Goal: Participate in discussion

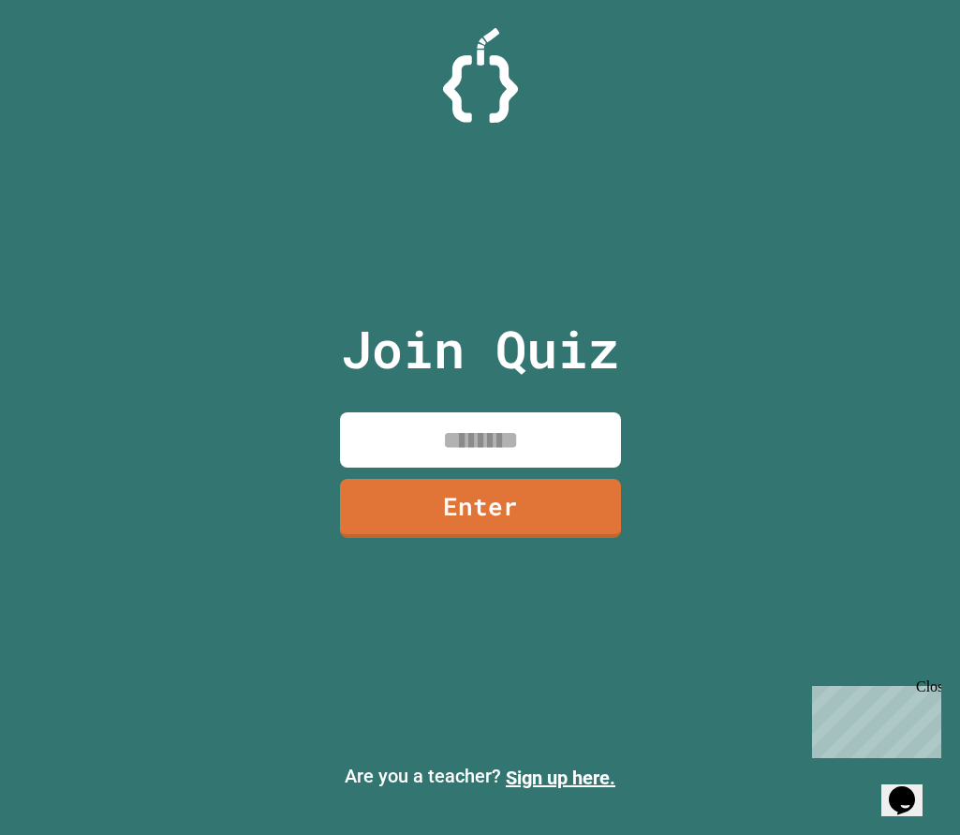
click at [512, 432] on input at bounding box center [480, 439] width 281 height 55
type input "********"
click at [520, 494] on link "Enter" at bounding box center [480, 506] width 281 height 62
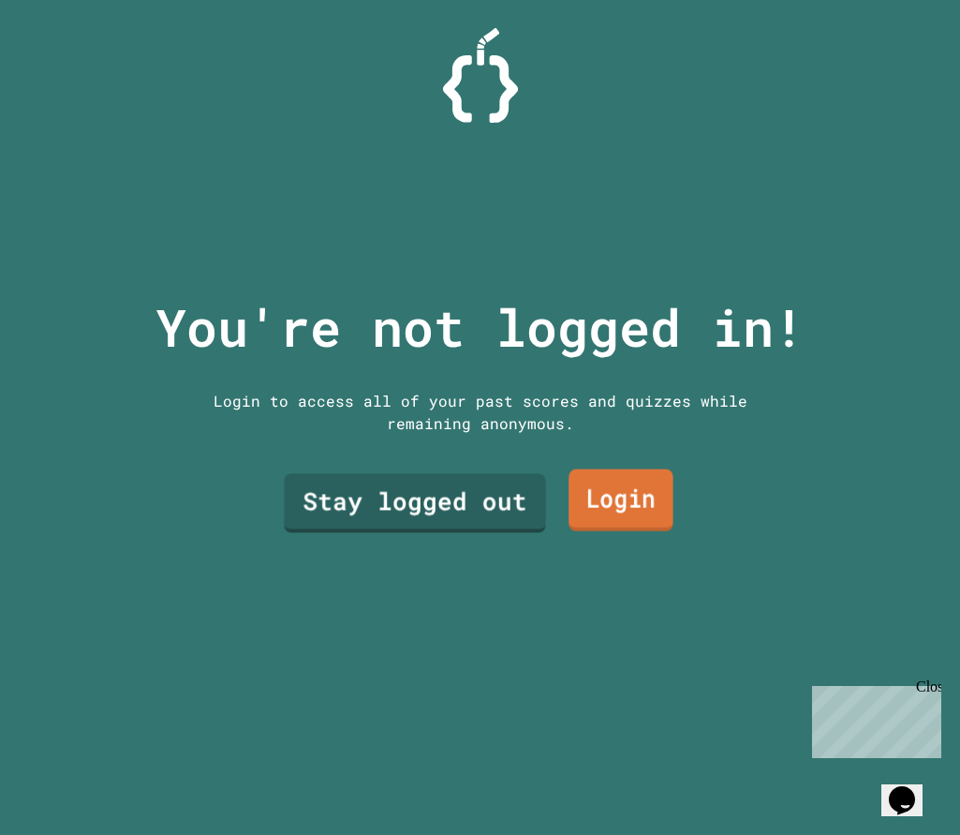
click at [434, 484] on link "Stay logged out" at bounding box center [414, 503] width 261 height 59
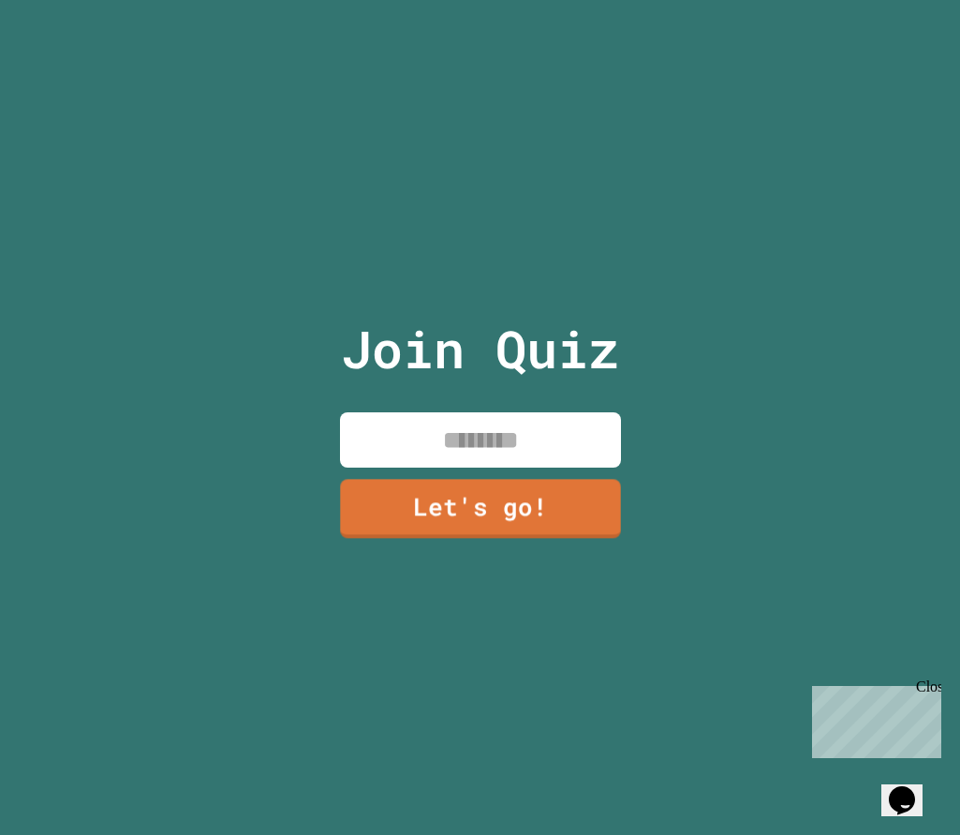
click at [481, 441] on input at bounding box center [480, 439] width 281 height 55
type input "******"
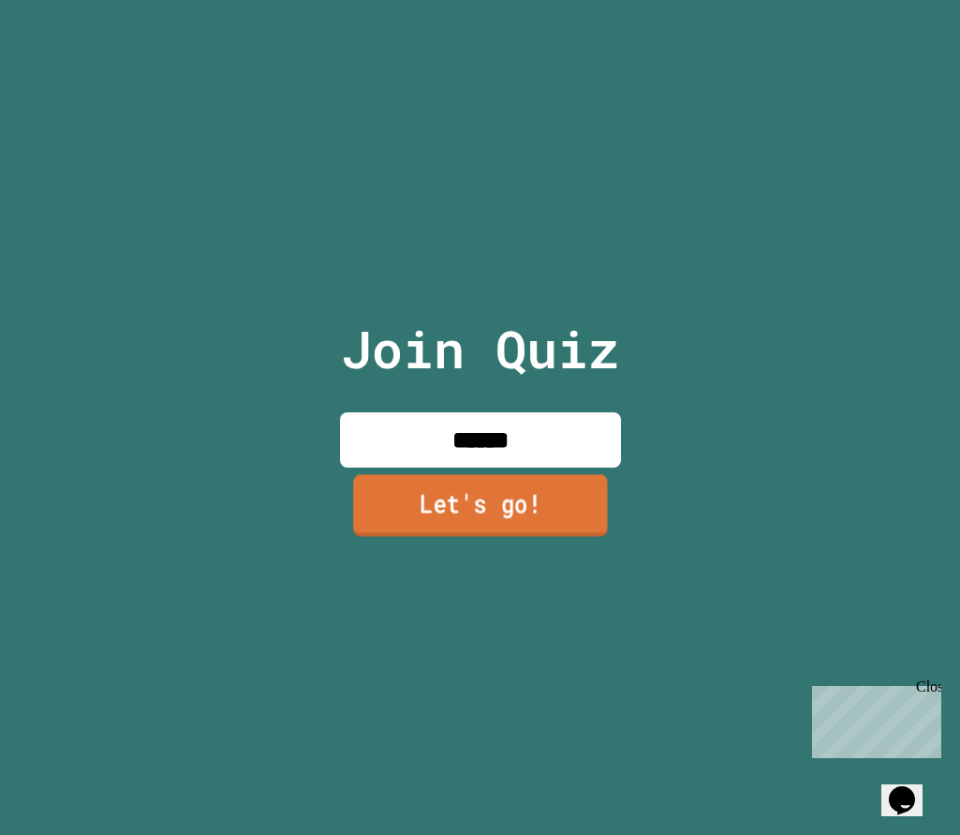
click at [578, 511] on link "Let's go!" at bounding box center [480, 505] width 255 height 62
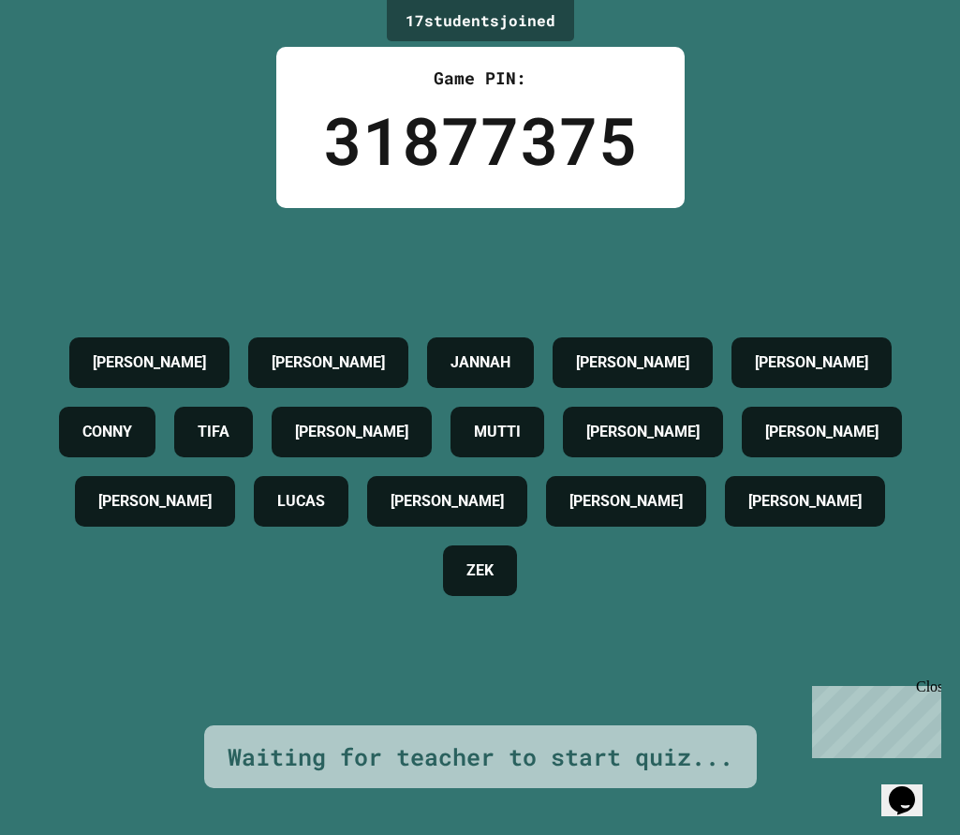
click at [791, 230] on div "[PERSON_NAME] JANNAH [PERSON_NAME] TIFA [PERSON_NAME] [PERSON_NAME] [PERSON_NAM…" at bounding box center [480, 466] width 866 height 517
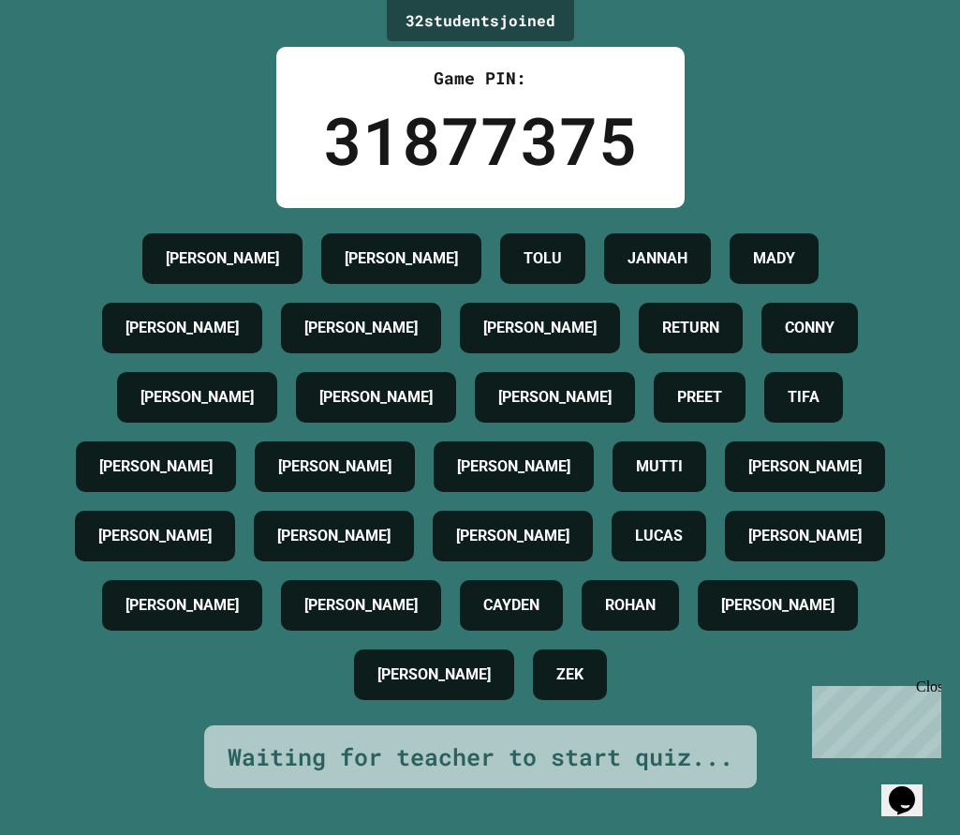
click at [904, 684] on div "Close" at bounding box center [927, 689] width 23 height 23
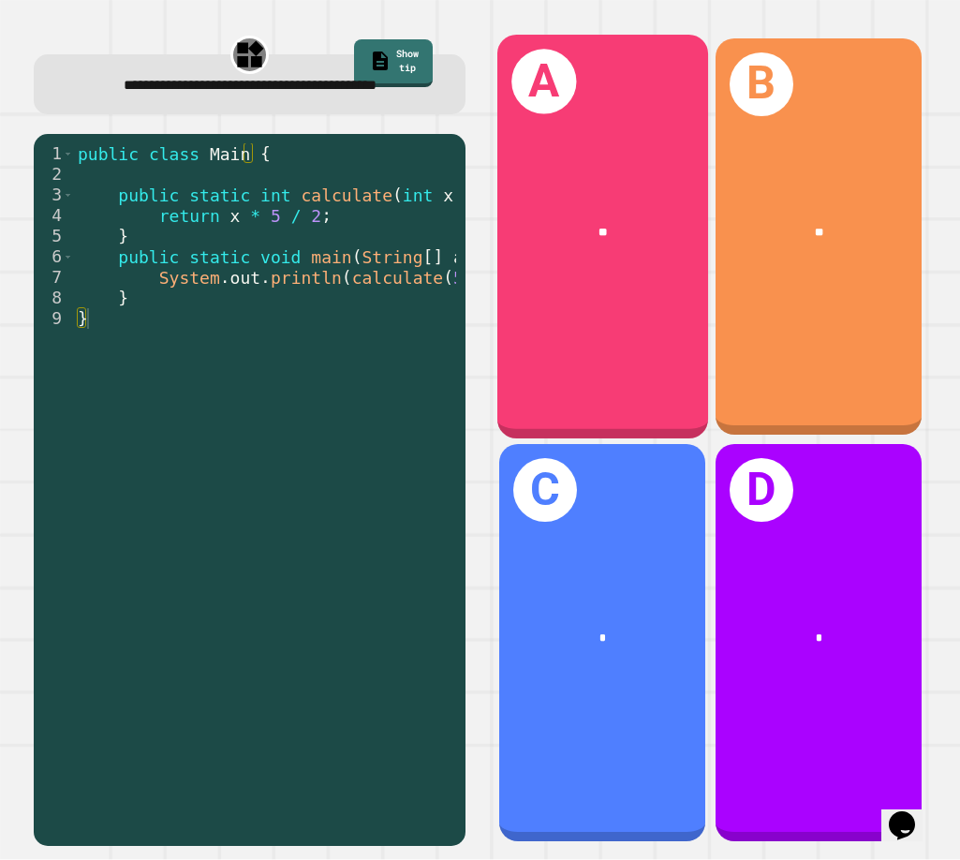
drag, startPoint x: 149, startPoint y: 180, endPoint x: 189, endPoint y: 202, distance: 46.1
click at [149, 185] on div "public class Main { public static int calculate ( int x ) { return x * 5 / 2 ; …" at bounding box center [281, 472] width 415 height 659
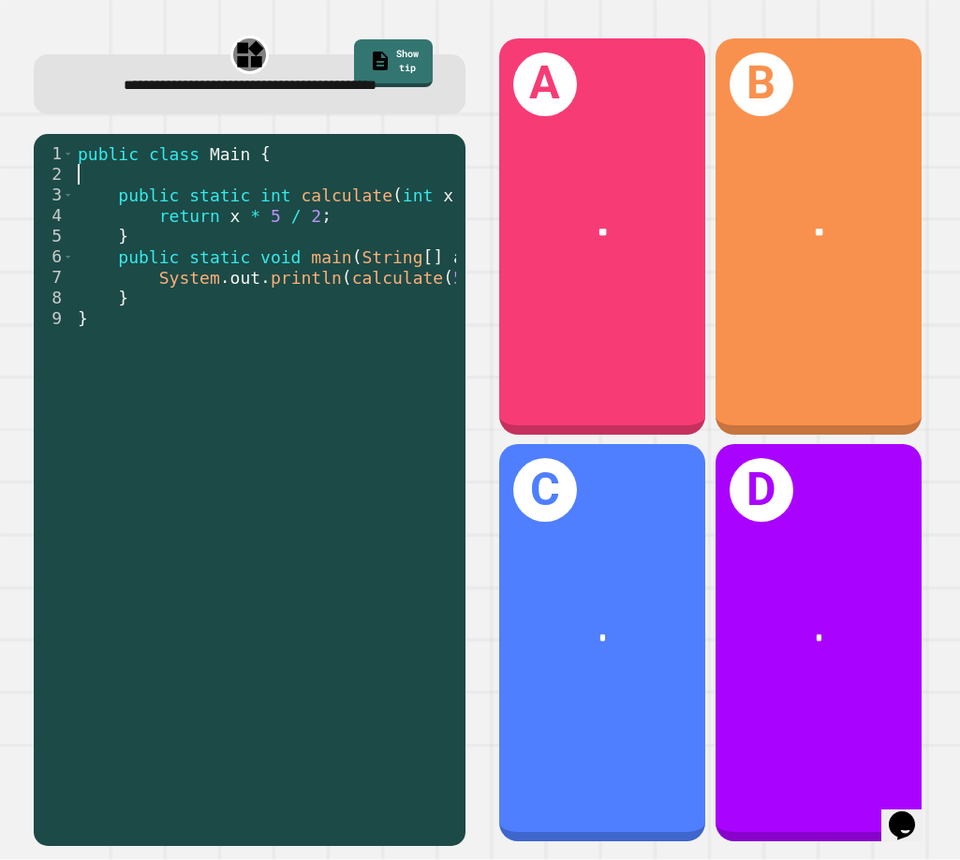
drag, startPoint x: 261, startPoint y: 197, endPoint x: 296, endPoint y: 218, distance: 40.8
click at [401, 244] on div "public class Main { public static int calculate ( int x ) { return x * 5 / 2 ; …" at bounding box center [281, 472] width 415 height 659
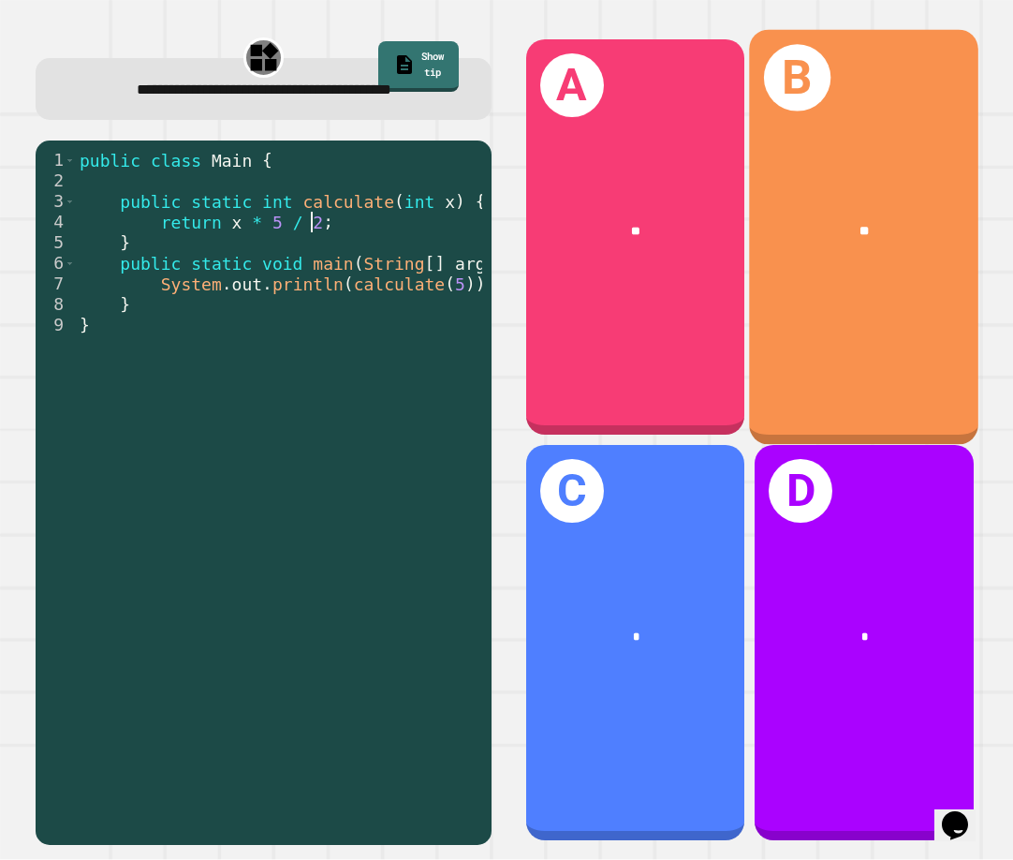
click at [817, 283] on div "B **" at bounding box center [863, 237] width 229 height 415
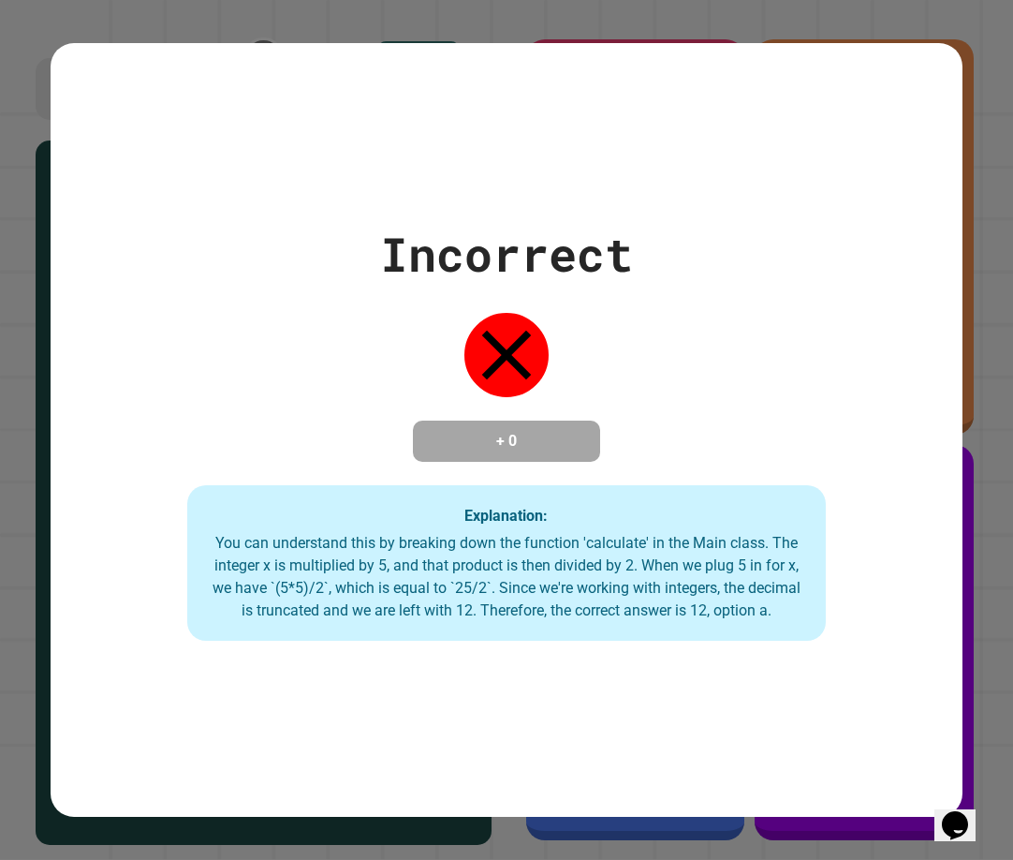
click at [578, 548] on div "You can understand this by breaking down the function 'calculate' in the Main c…" at bounding box center [506, 577] width 601 height 90
click at [596, 374] on div "Incorrect + 0 Explanation: You can understand this by breaking down the functio…" at bounding box center [507, 430] width 912 height 422
click at [865, 8] on div "Incorrect + 0 Explanation: You can understand this by breaking down the functio…" at bounding box center [506, 430] width 1013 height 860
click at [904, 664] on div "Incorrect + 0 Explanation: You can understand this by breaking down the functio…" at bounding box center [507, 430] width 912 height 774
click at [904, 656] on div "Incorrect + 0 Explanation: You can understand this by breaking down the functio…" at bounding box center [506, 430] width 1013 height 860
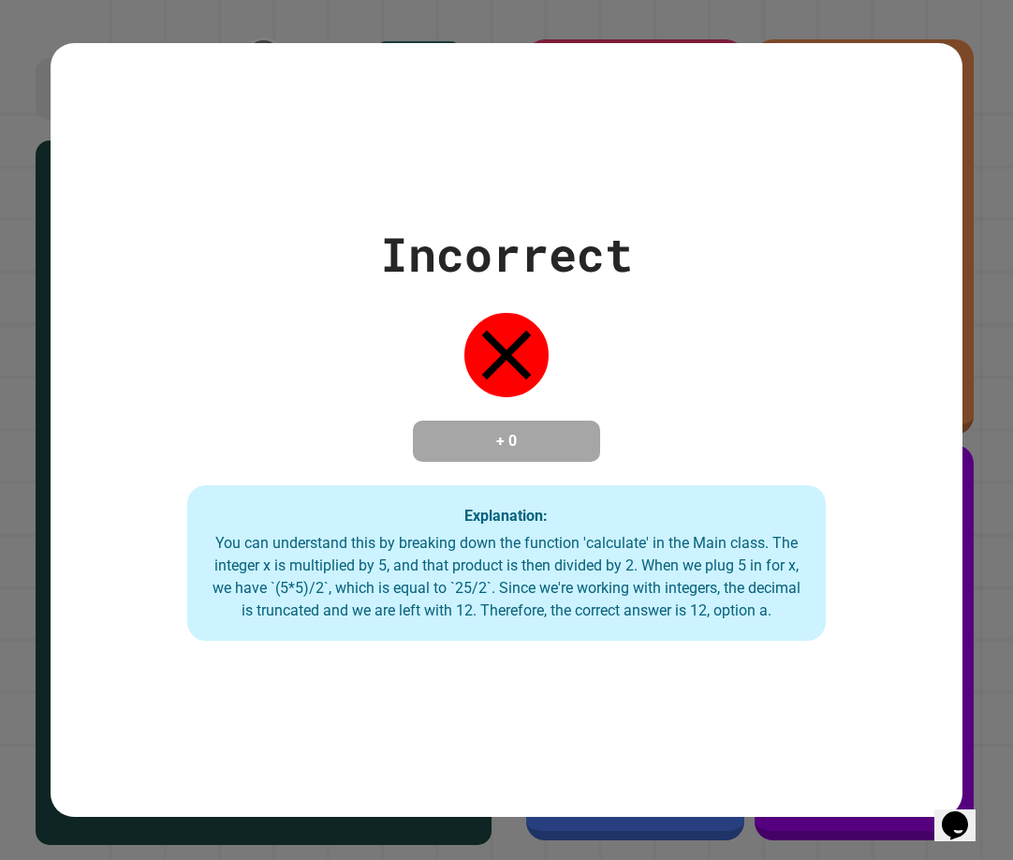
drag, startPoint x: 983, startPoint y: 604, endPoint x: 979, endPoint y: 590, distance: 14.5
click at [904, 599] on div "Incorrect + 0 Explanation: You can understand this by breaking down the functio…" at bounding box center [506, 430] width 1013 height 860
click at [449, 45] on div "Incorrect + 0 Explanation: You can understand this by breaking down the functio…" at bounding box center [507, 430] width 912 height 774
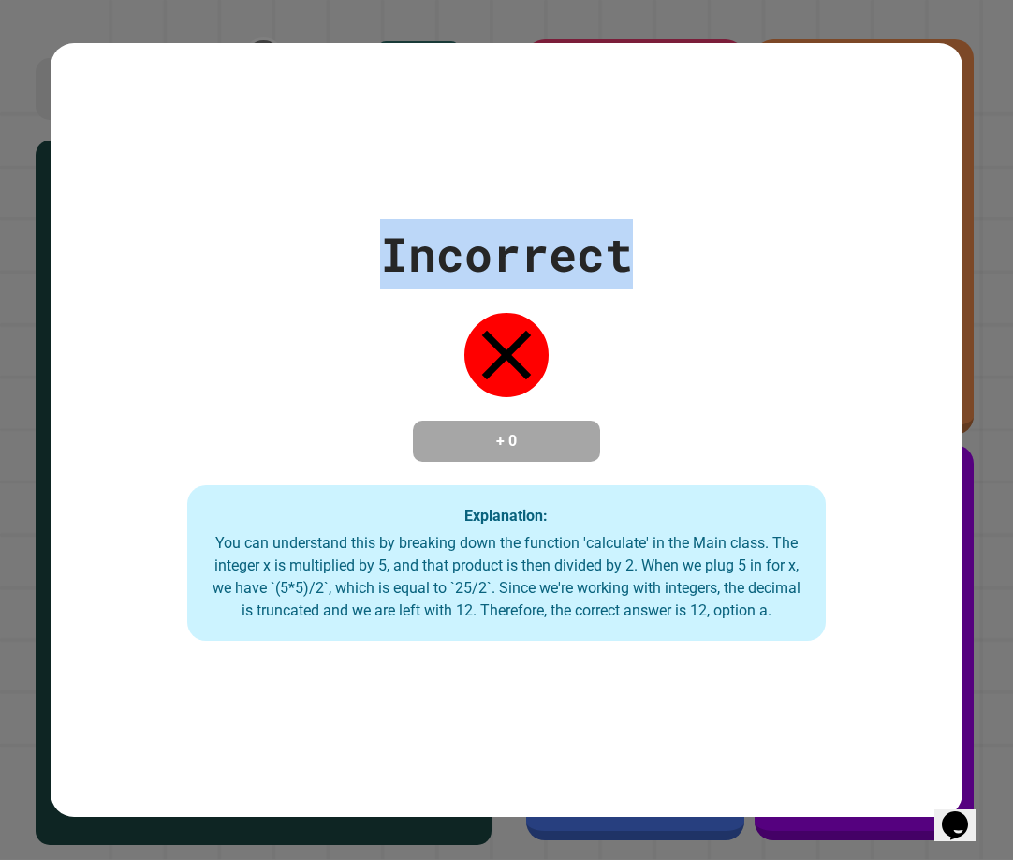
click at [449, 47] on div "Incorrect + 0 Explanation: You can understand this by breaking down the functio…" at bounding box center [507, 430] width 912 height 774
click at [641, 27] on div "Incorrect + 0 Explanation: You can understand this by breaking down the functio…" at bounding box center [506, 430] width 1013 height 860
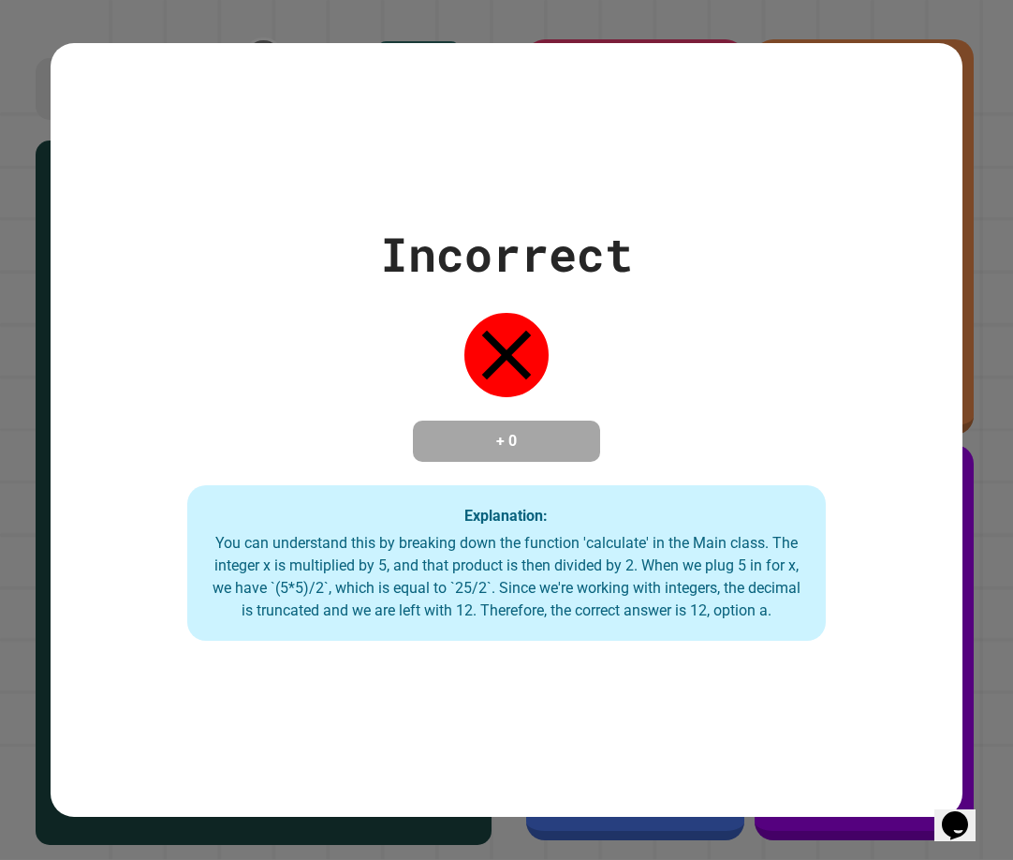
click at [510, 318] on icon at bounding box center [507, 355] width 84 height 84
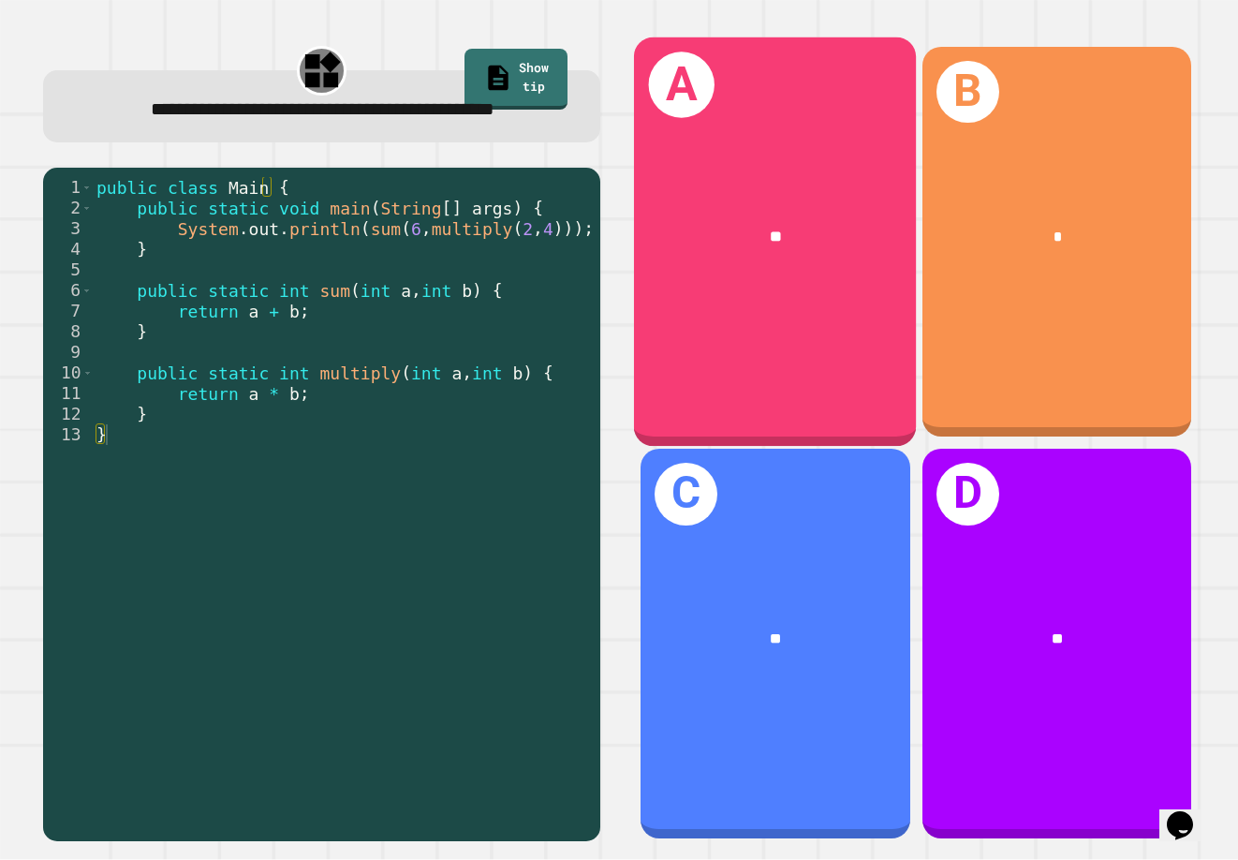
click at [714, 290] on div "A **" at bounding box center [775, 241] width 283 height 409
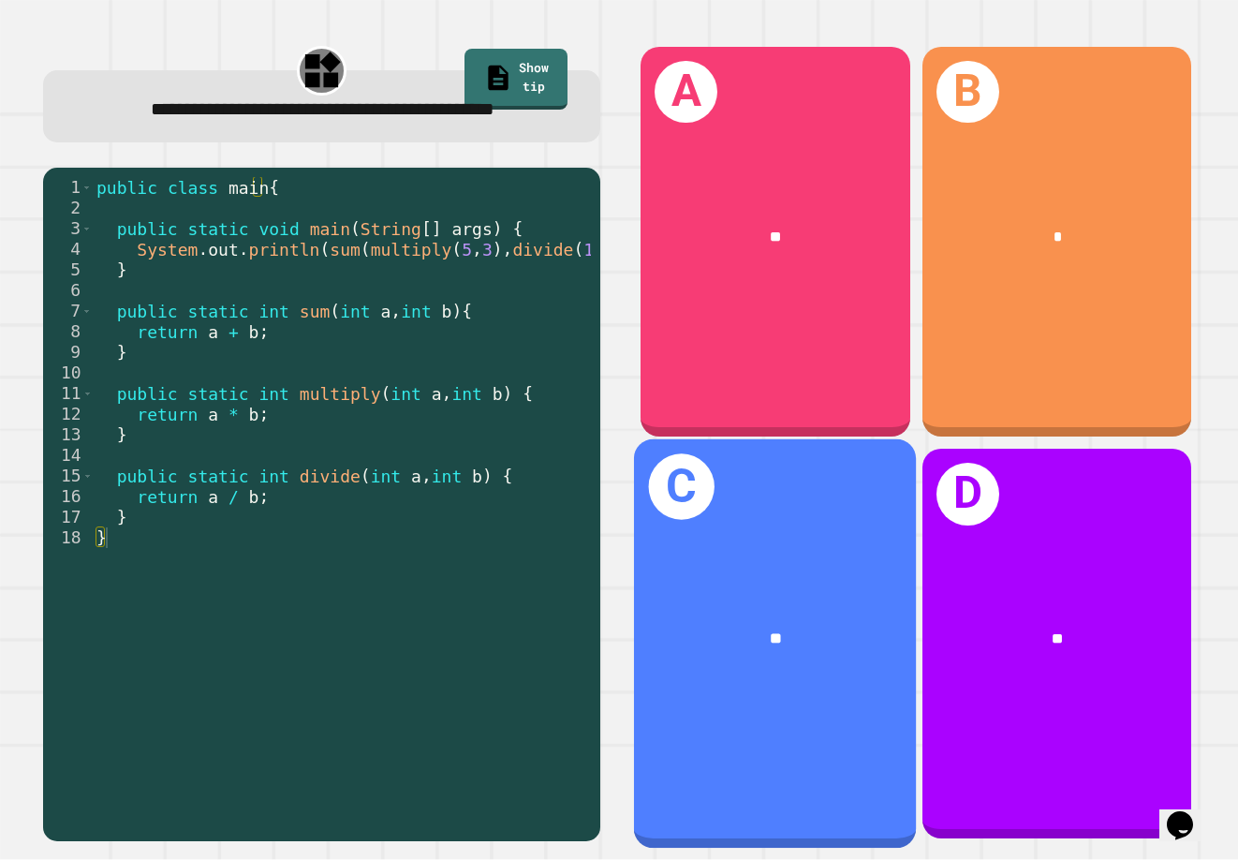
click at [821, 627] on div "**" at bounding box center [776, 638] width 220 height 23
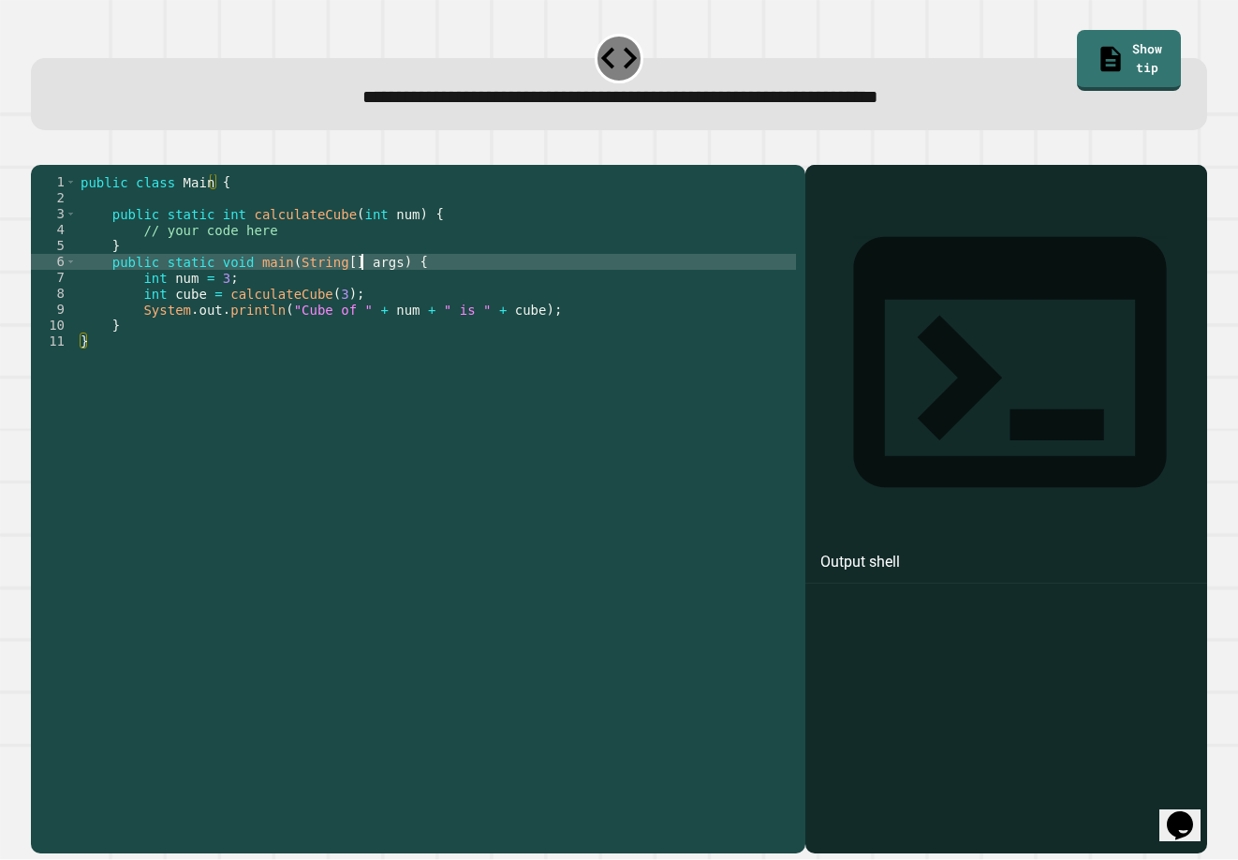
click at [367, 291] on div "public class Main { public static int calculateCube ( int num ) { // your code …" at bounding box center [436, 492] width 719 height 637
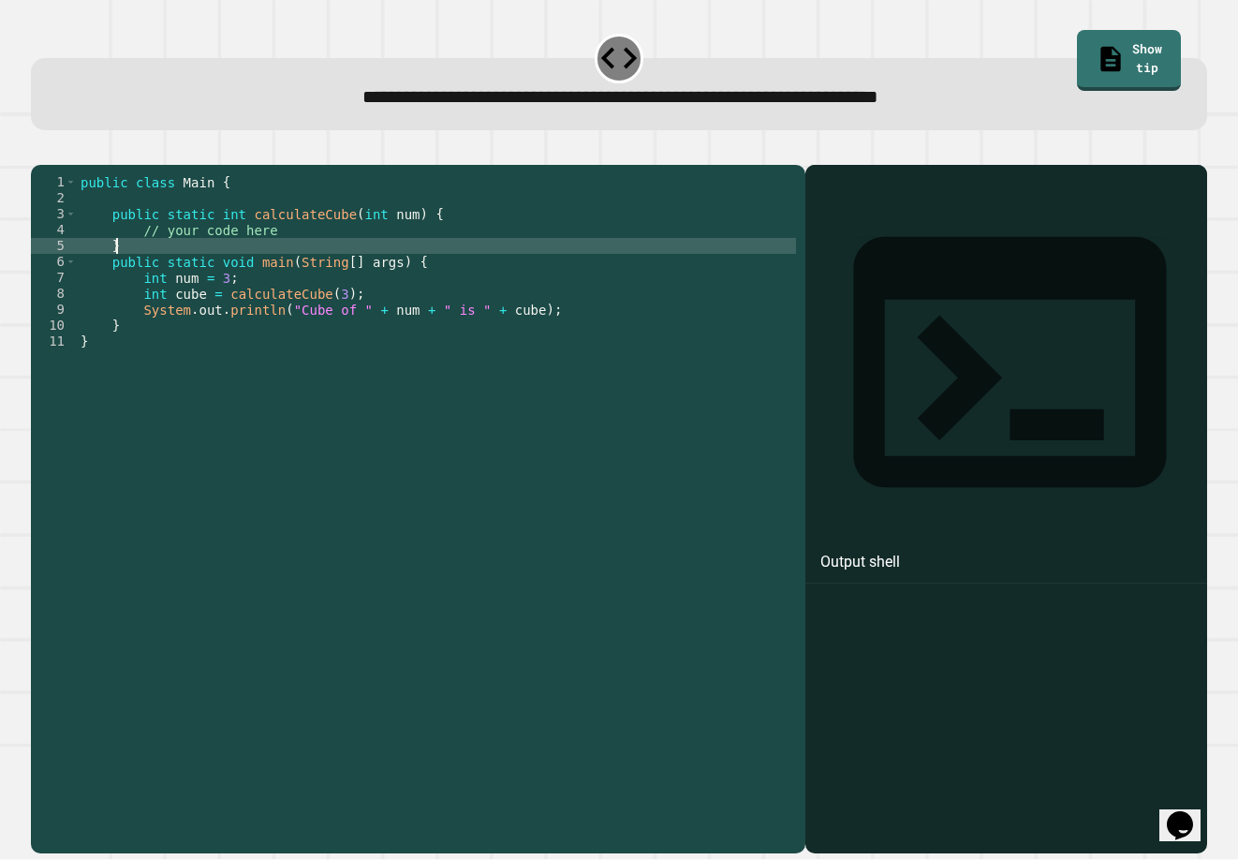
click at [220, 276] on div "public class Main { public static int calculateCube ( int num ) { // your code …" at bounding box center [436, 492] width 719 height 637
click at [261, 249] on div "public class Main { public static int calculateCube ( int num ) { // your code …" at bounding box center [436, 492] width 719 height 637
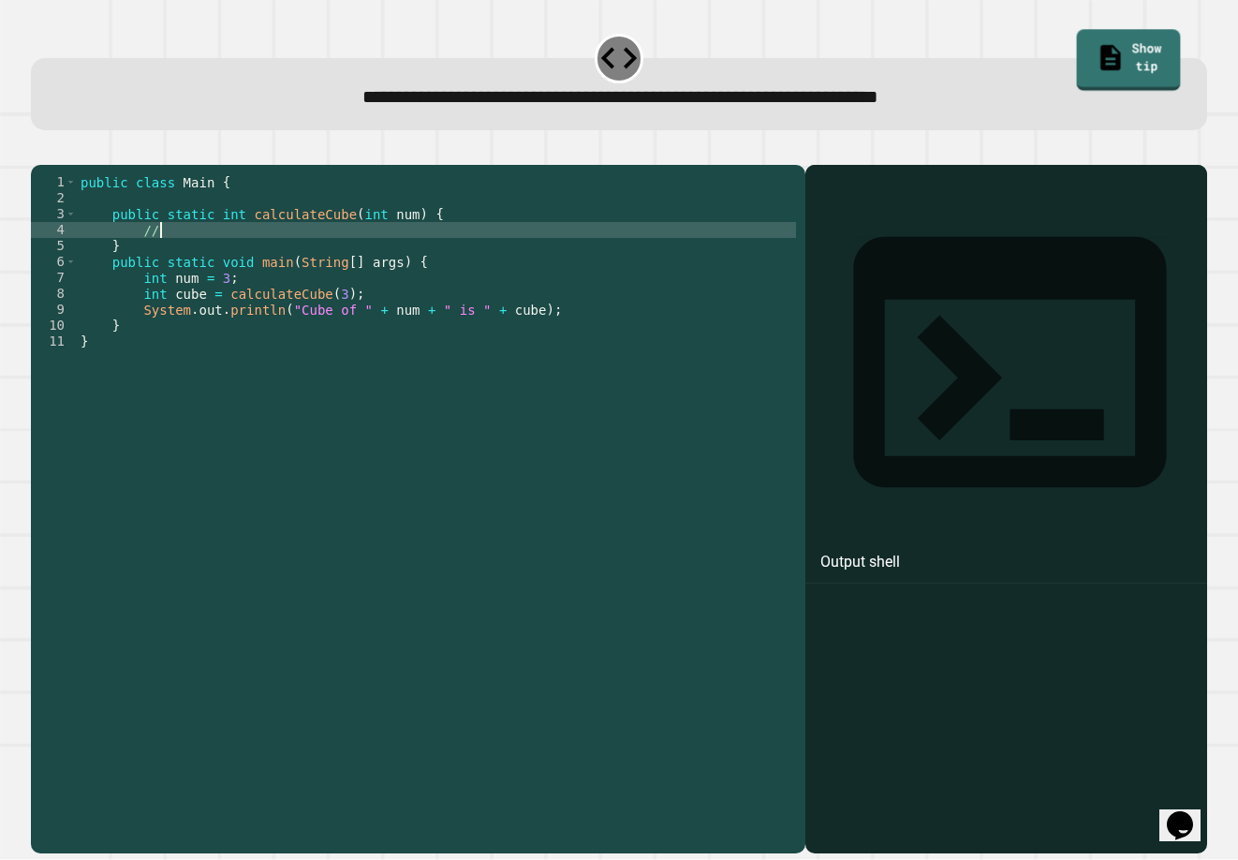
click at [904, 125] on div "**********" at bounding box center [619, 430] width 1238 height 860
click at [904, 41] on link "Show tip" at bounding box center [1129, 61] width 103 height 61
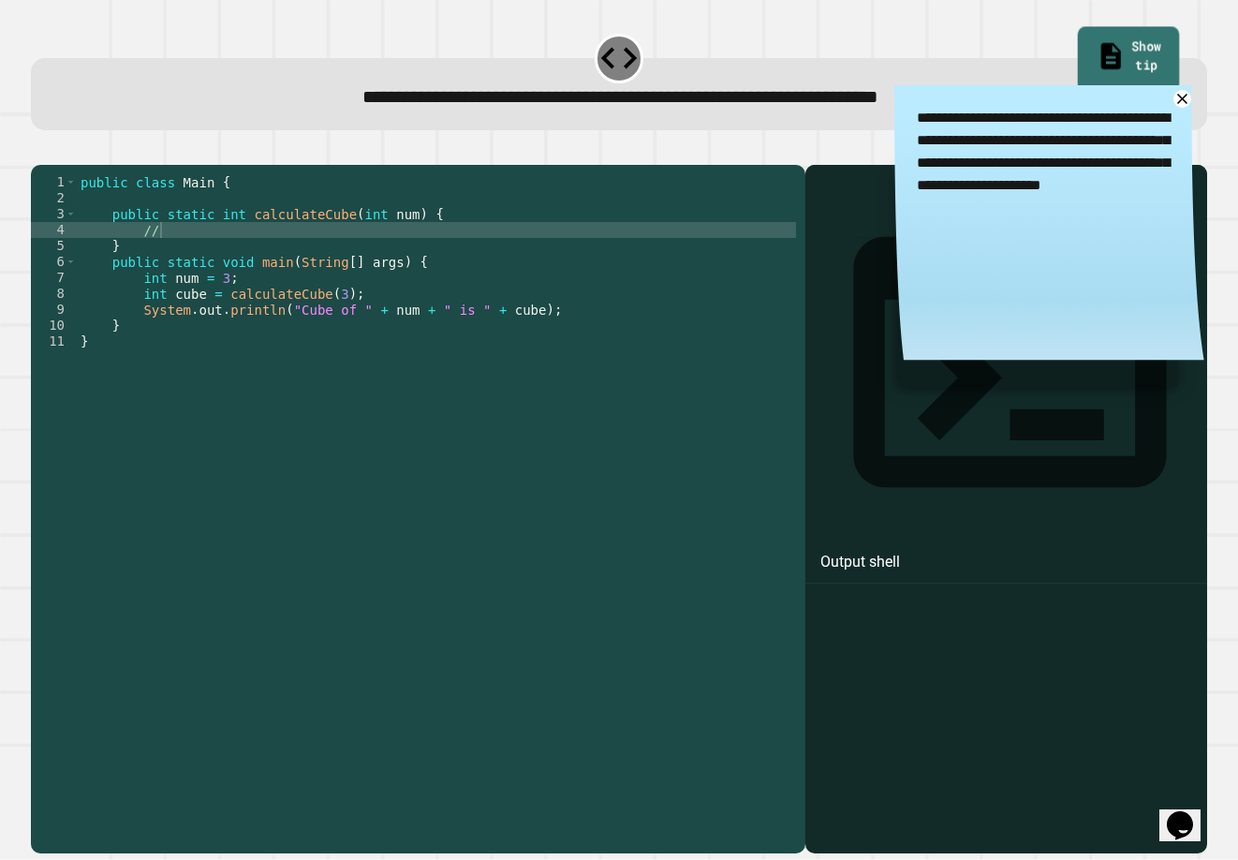
click at [904, 41] on link "Show tip" at bounding box center [1129, 59] width 102 height 64
click at [904, 96] on icon at bounding box center [1183, 99] width 22 height 22
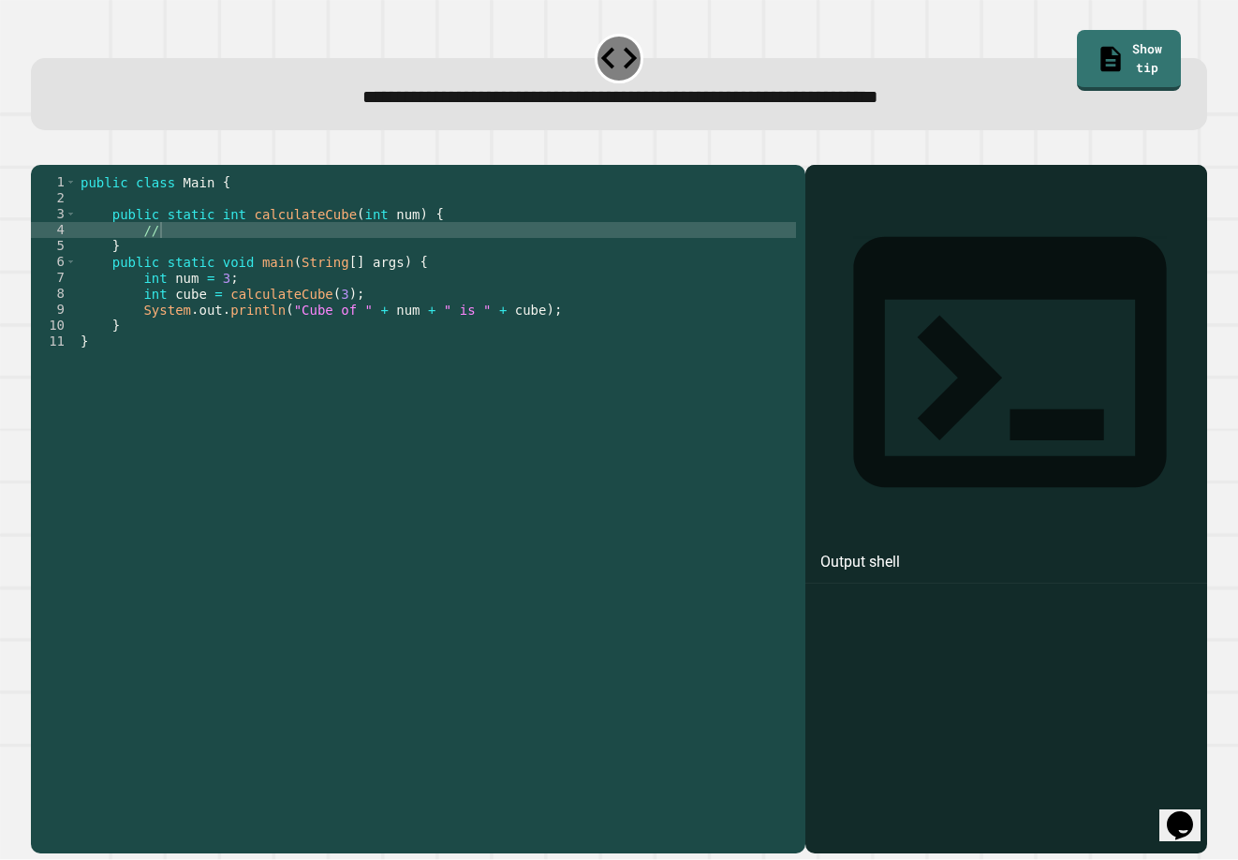
click at [204, 262] on div "public class Main { public static int calculateCube ( int num ) { // } public s…" at bounding box center [436, 492] width 719 height 637
type textarea "**********"
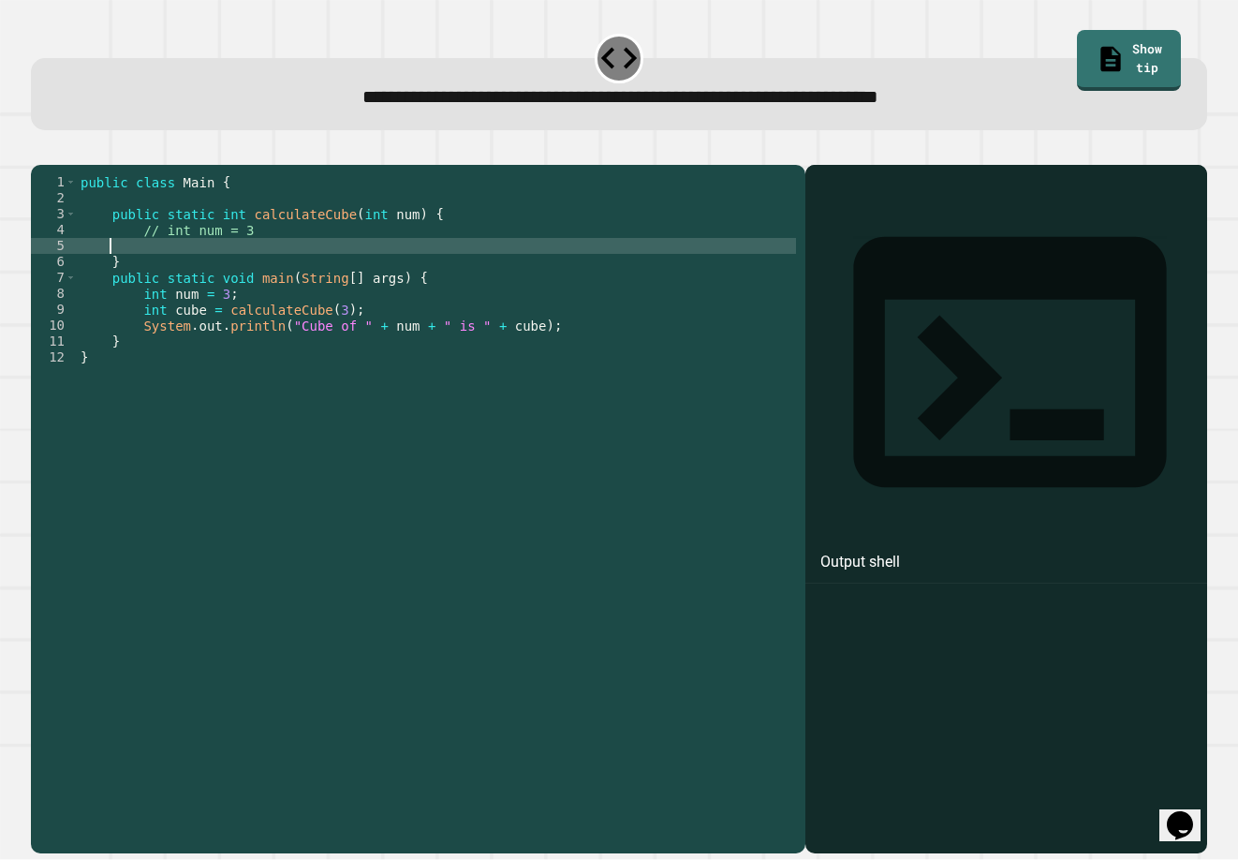
scroll to position [0, 1]
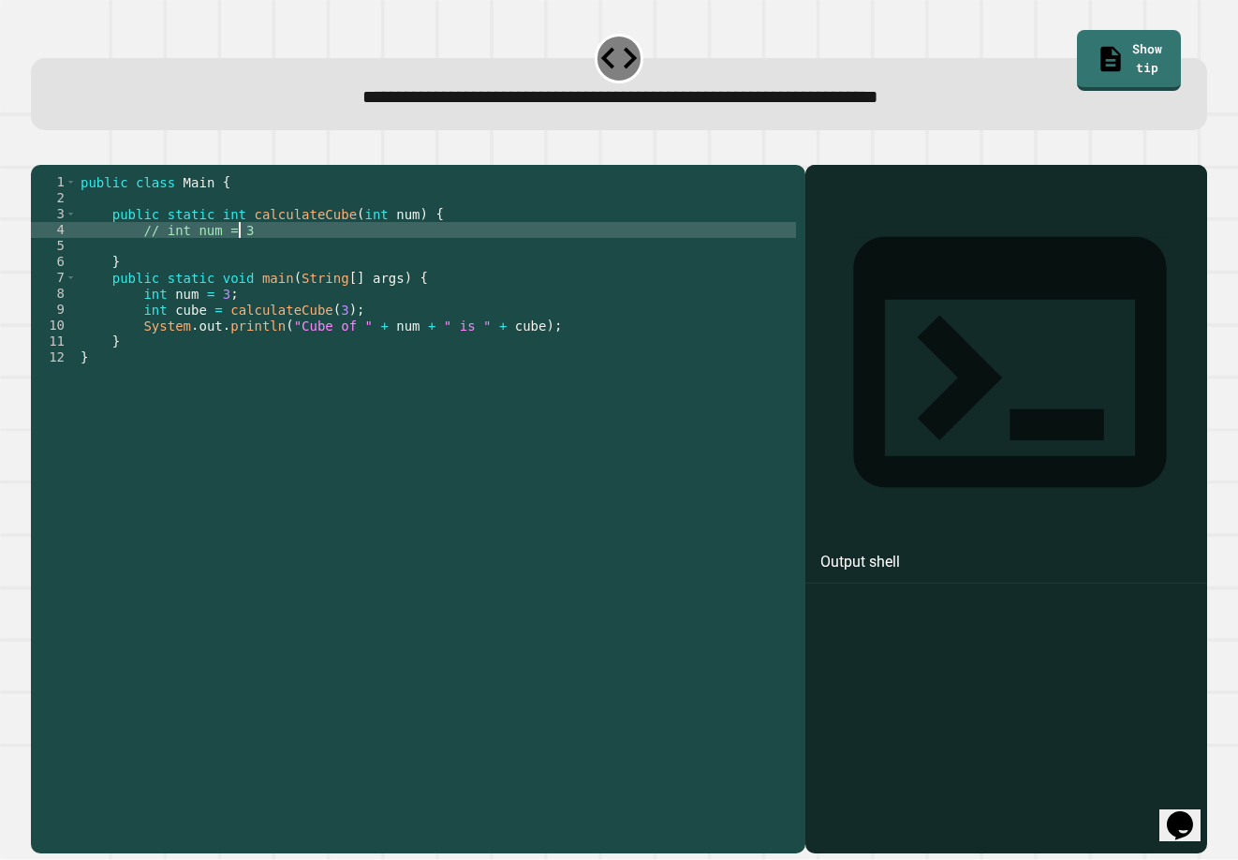
click at [277, 258] on div "public class Main { public static int calculateCube ( int num ) { // int num = …" at bounding box center [436, 492] width 719 height 637
type textarea "**********"
click at [268, 275] on div "public class Main { public static int calculateCube ( int num ) { // int num = …" at bounding box center [436, 492] width 719 height 637
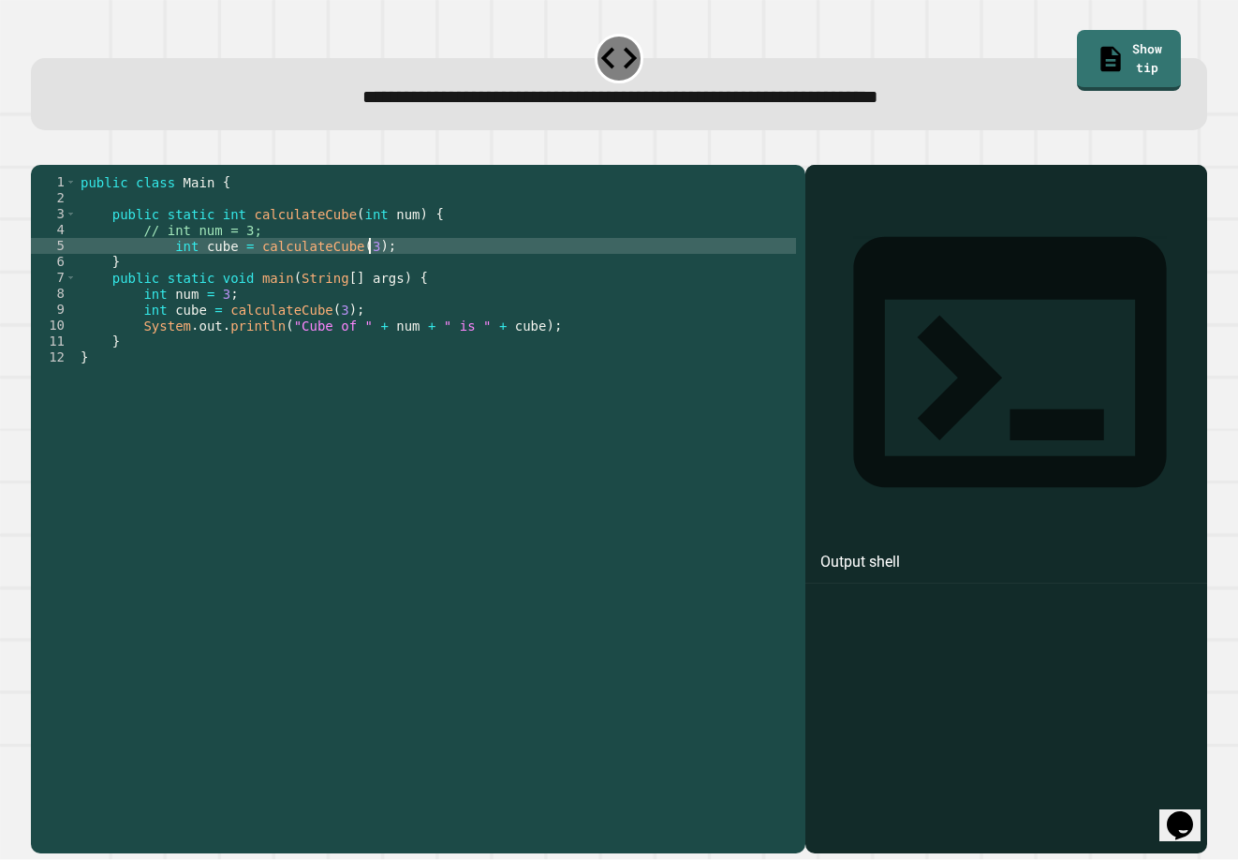
scroll to position [0, 20]
click at [449, 357] on div "public class Main { public static int calculateCube ( int num ) { // int num = …" at bounding box center [436, 492] width 719 height 637
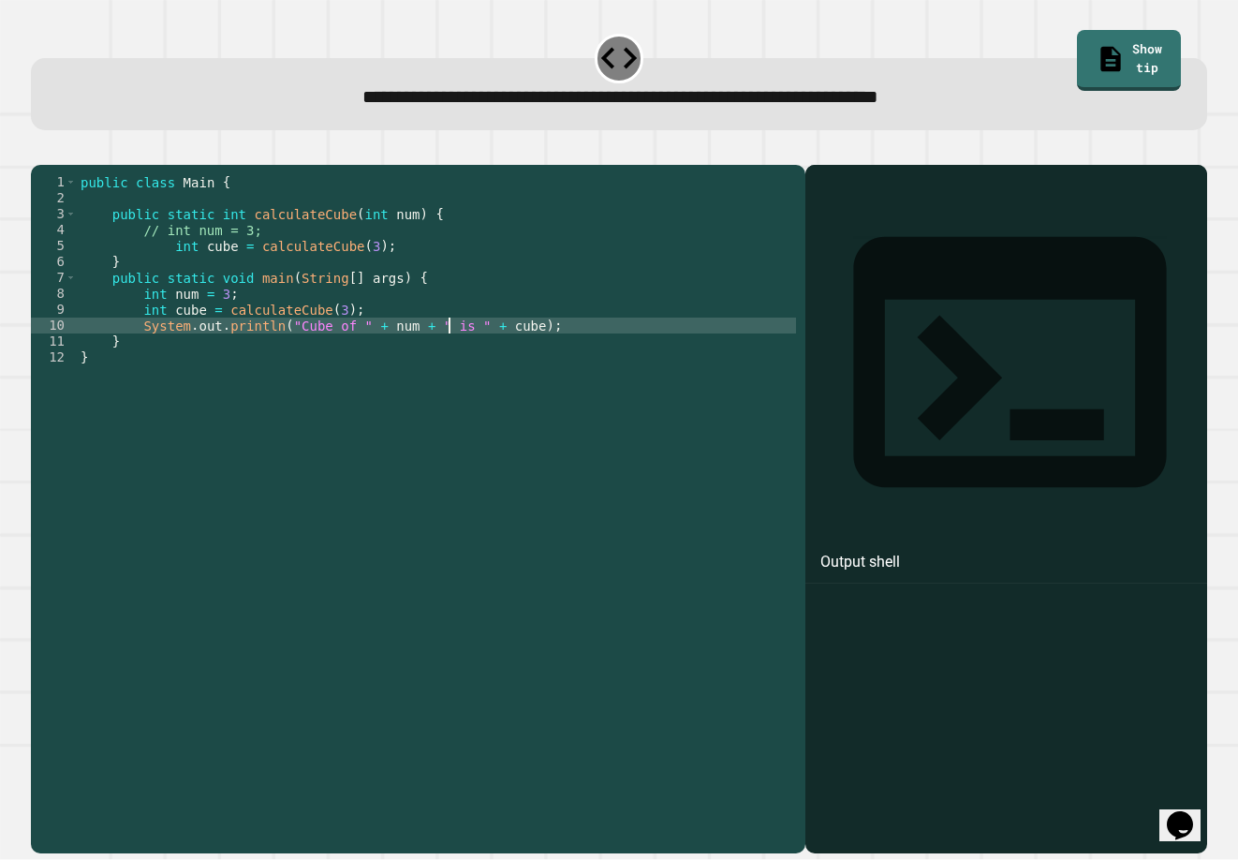
scroll to position [0, 27]
click at [730, 385] on div "public class Main { public static int calculateCube ( int num ) { // int num = …" at bounding box center [436, 492] width 719 height 637
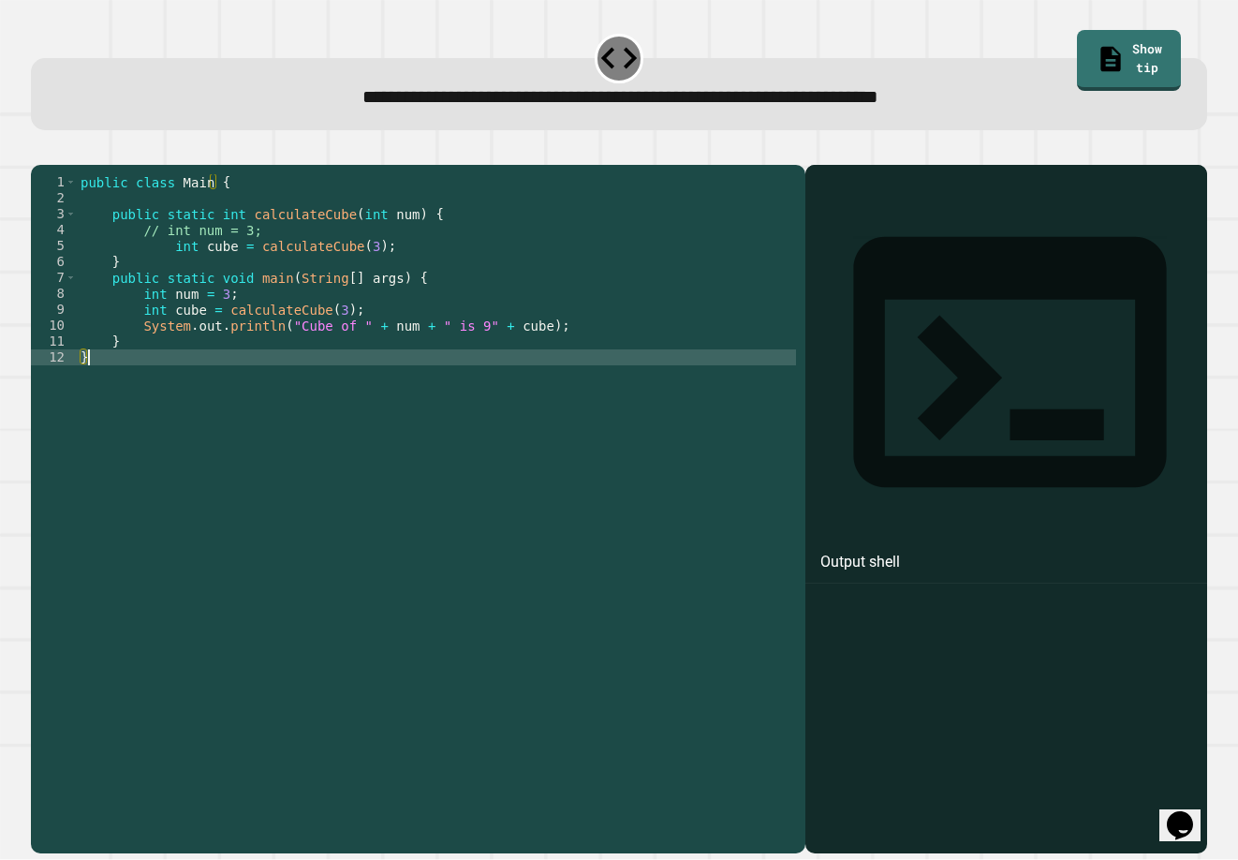
scroll to position [0, 0]
click at [40, 150] on icon "button" at bounding box center [40, 150] width 0 height 0
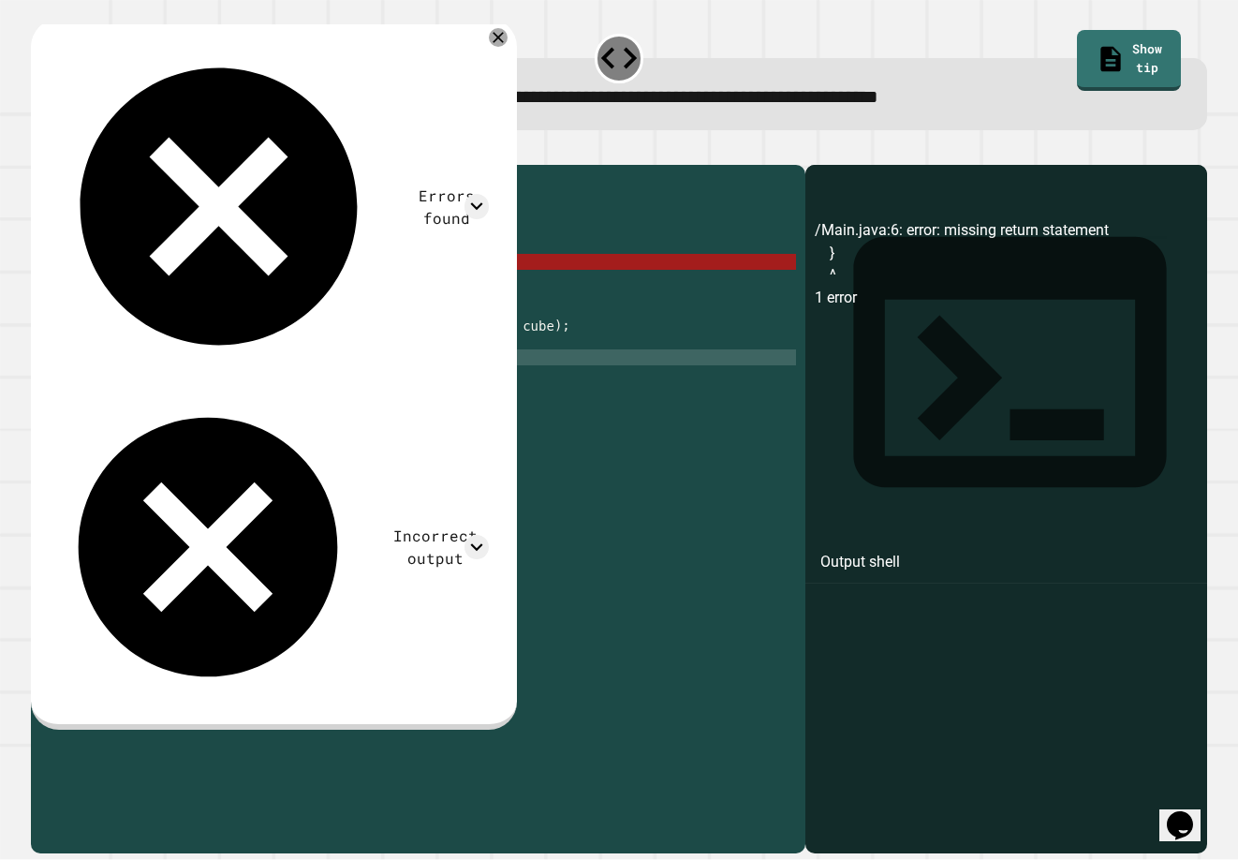
click at [40, 150] on icon "button" at bounding box center [40, 150] width 0 height 0
click at [142, 281] on div "public class Main { public static int calculateCube ( int num ) { // int num = …" at bounding box center [436, 492] width 719 height 637
type textarea "*"
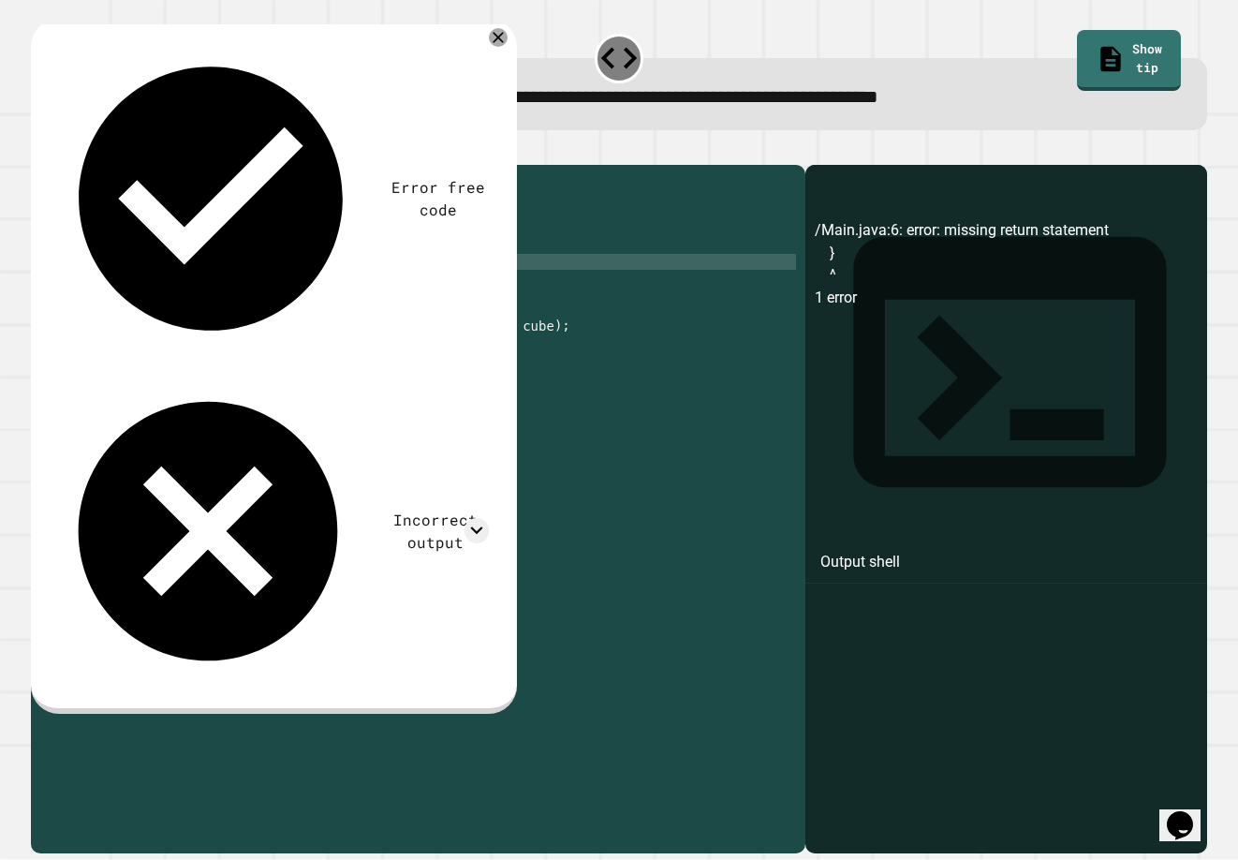
click at [40, 150] on icon "button" at bounding box center [40, 150] width 0 height 0
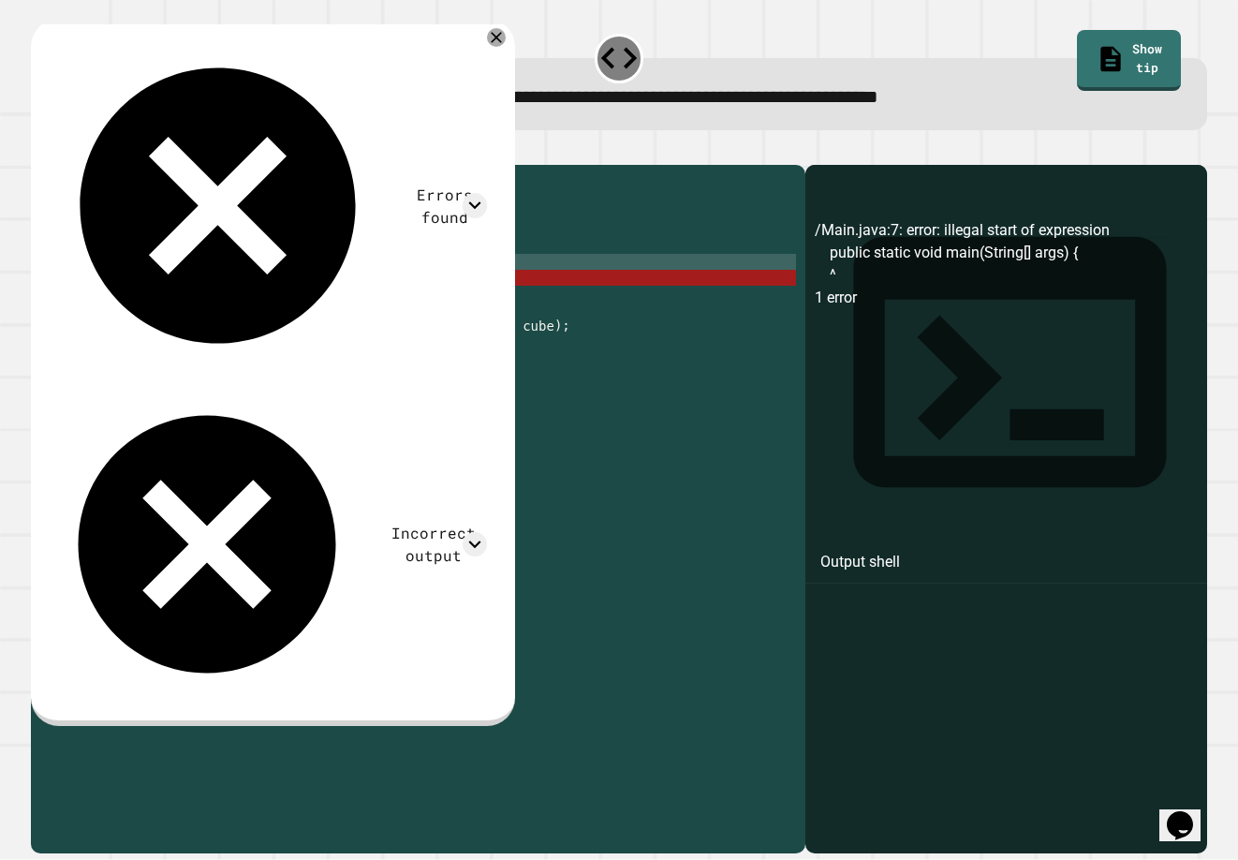
click at [107, 313] on div "public class Main { public static int calculateCube ( int num ) { // int num = …" at bounding box center [436, 492] width 719 height 637
click at [103, 304] on div "public class Main { public static int calculateCube ( int num ) { // int num = …" at bounding box center [436, 492] width 719 height 637
click at [101, 300] on div "public class Main { public static int calculateCube ( int num ) { // int num = …" at bounding box center [436, 492] width 719 height 637
click at [106, 305] on div "public class Main { public static int calculateCube ( int num ) { // int num = …" at bounding box center [436, 492] width 719 height 637
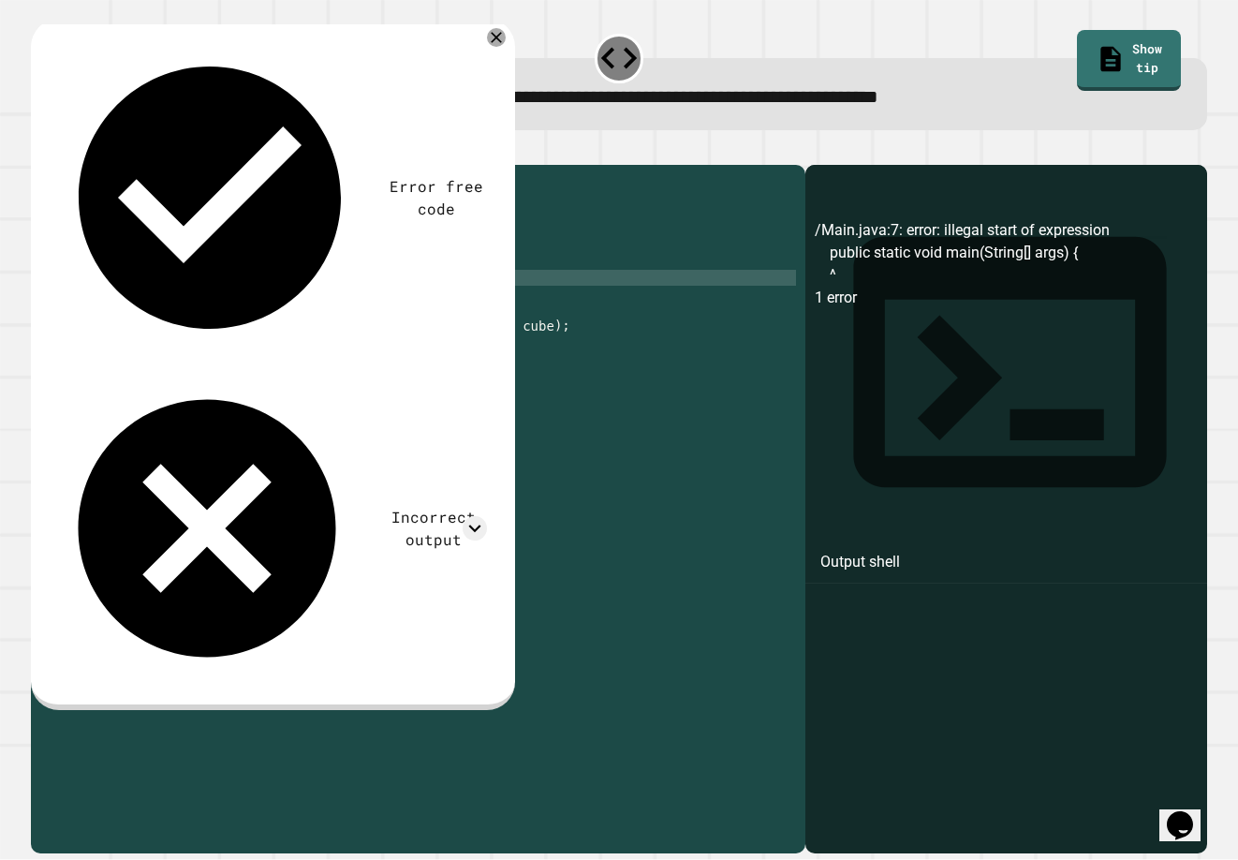
click at [40, 150] on button "button" at bounding box center [40, 150] width 0 height 0
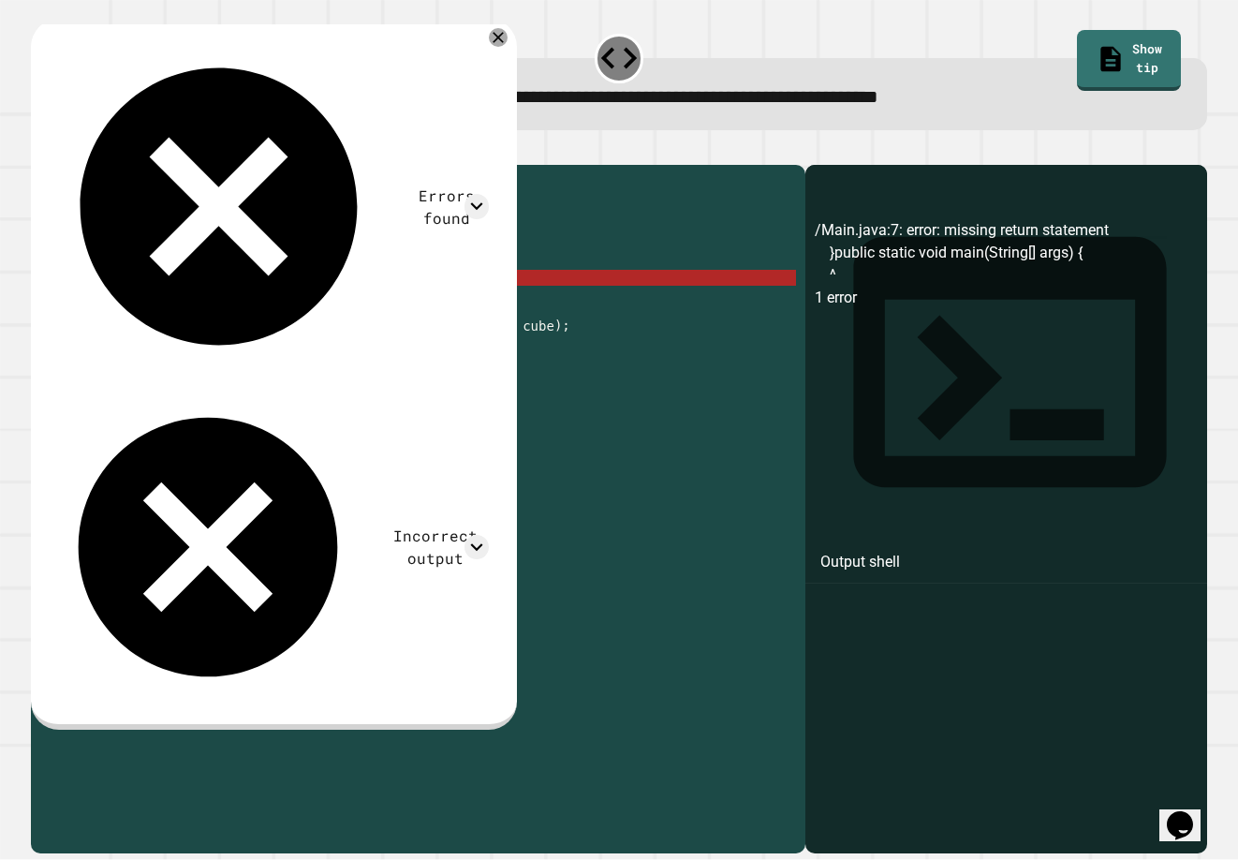
drag, startPoint x: 180, startPoint y: 170, endPoint x: 238, endPoint y: 584, distance: 418.1
click at [238, 584] on div "**********" at bounding box center [619, 497] width 1176 height 711
click at [117, 306] on div "public class Main { public static int calculateCube ( int num ) { // int num = …" at bounding box center [436, 492] width 719 height 637
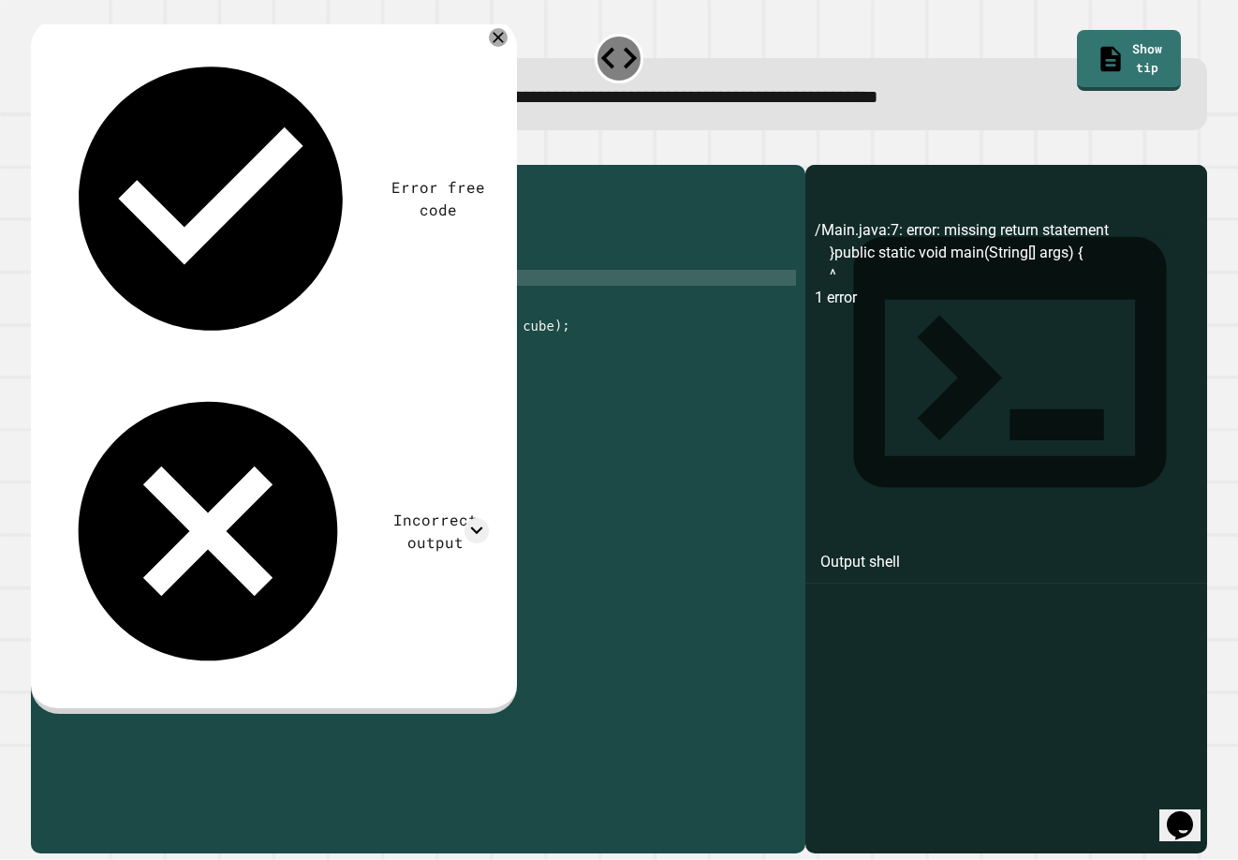
click at [40, 150] on button "button" at bounding box center [40, 150] width 0 height 0
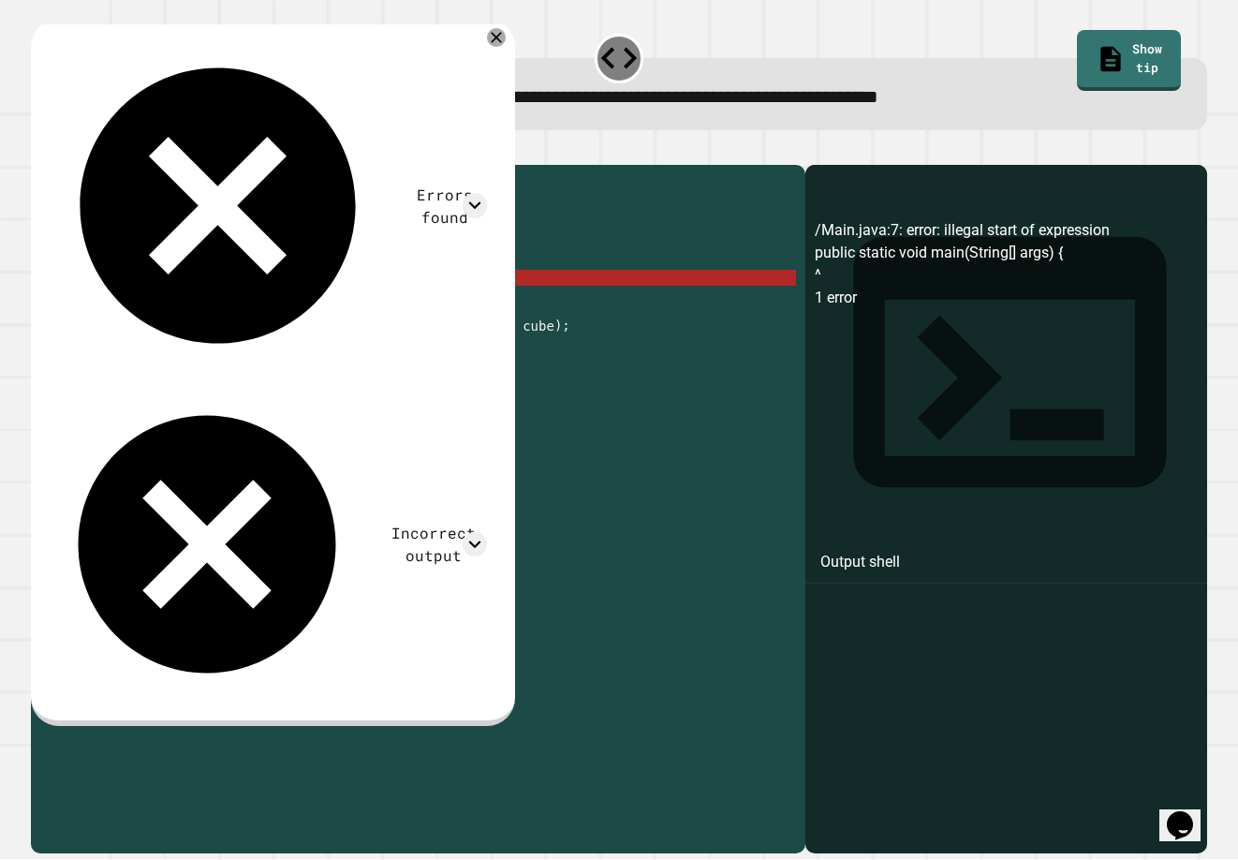
click at [80, 304] on div "public class Main { public static int calculateCube ( int num ) { // int num = …" at bounding box center [436, 492] width 719 height 637
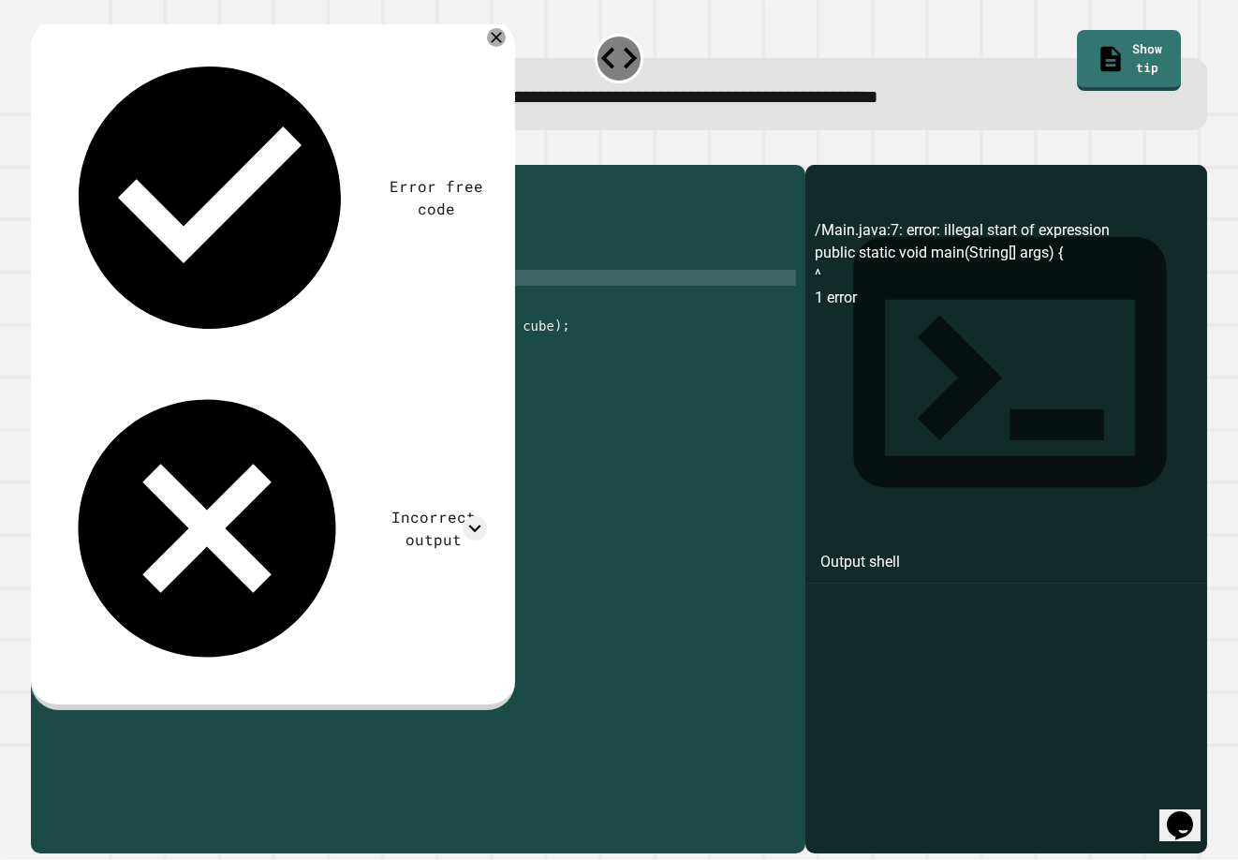
type textarea "**********"
click at [40, 150] on icon "button" at bounding box center [40, 150] width 0 height 0
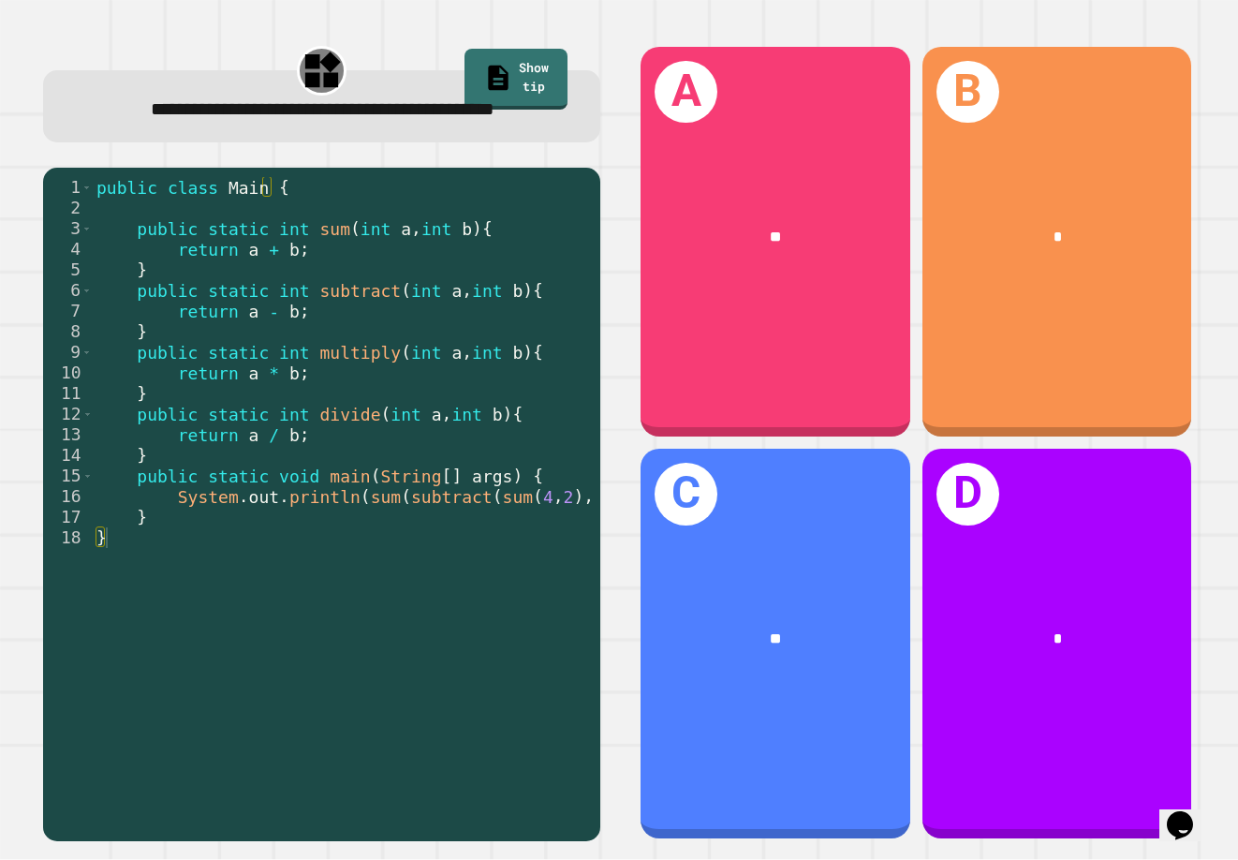
click at [394, 286] on div "public class Main { public static int sum ( int a , int b ) { return a + b ; } …" at bounding box center [486, 486] width 786 height 618
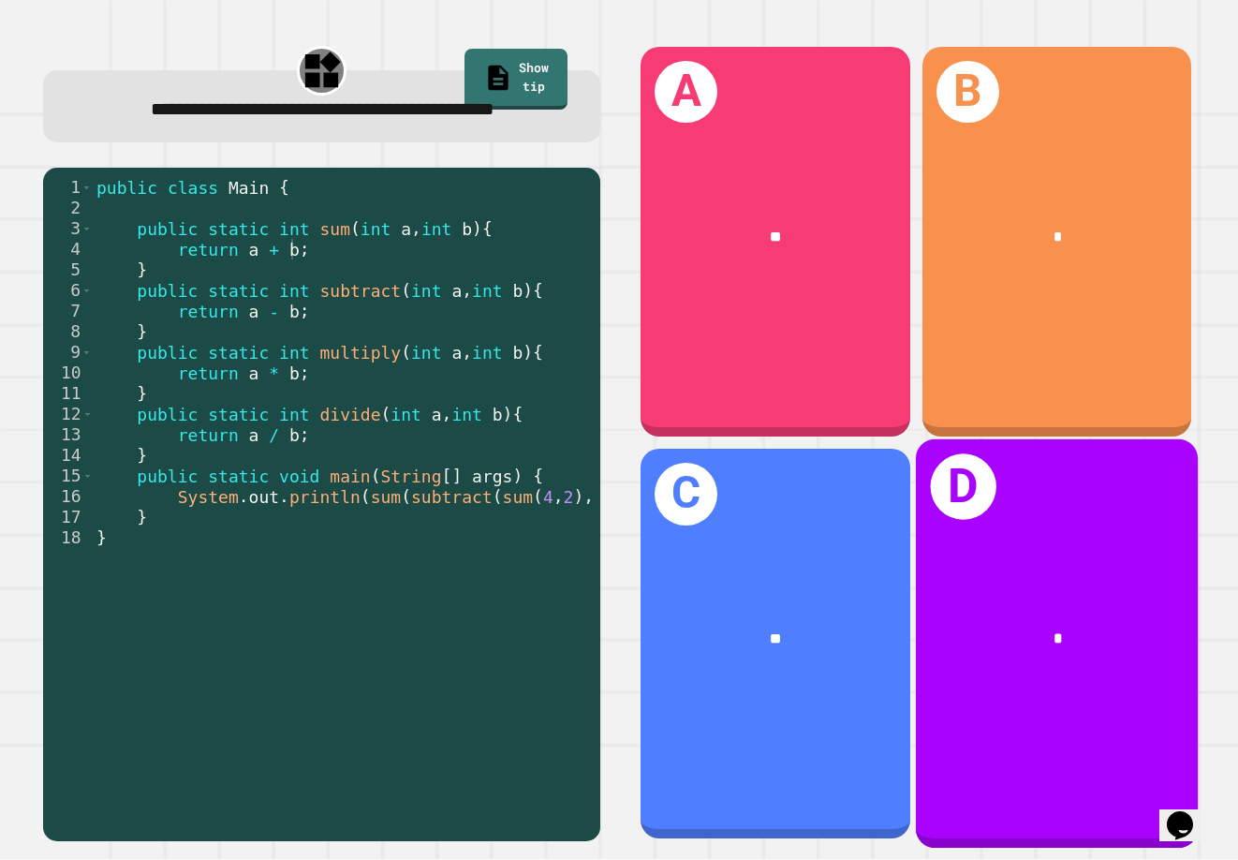
click at [904, 597] on div "*" at bounding box center [1057, 639] width 283 height 84
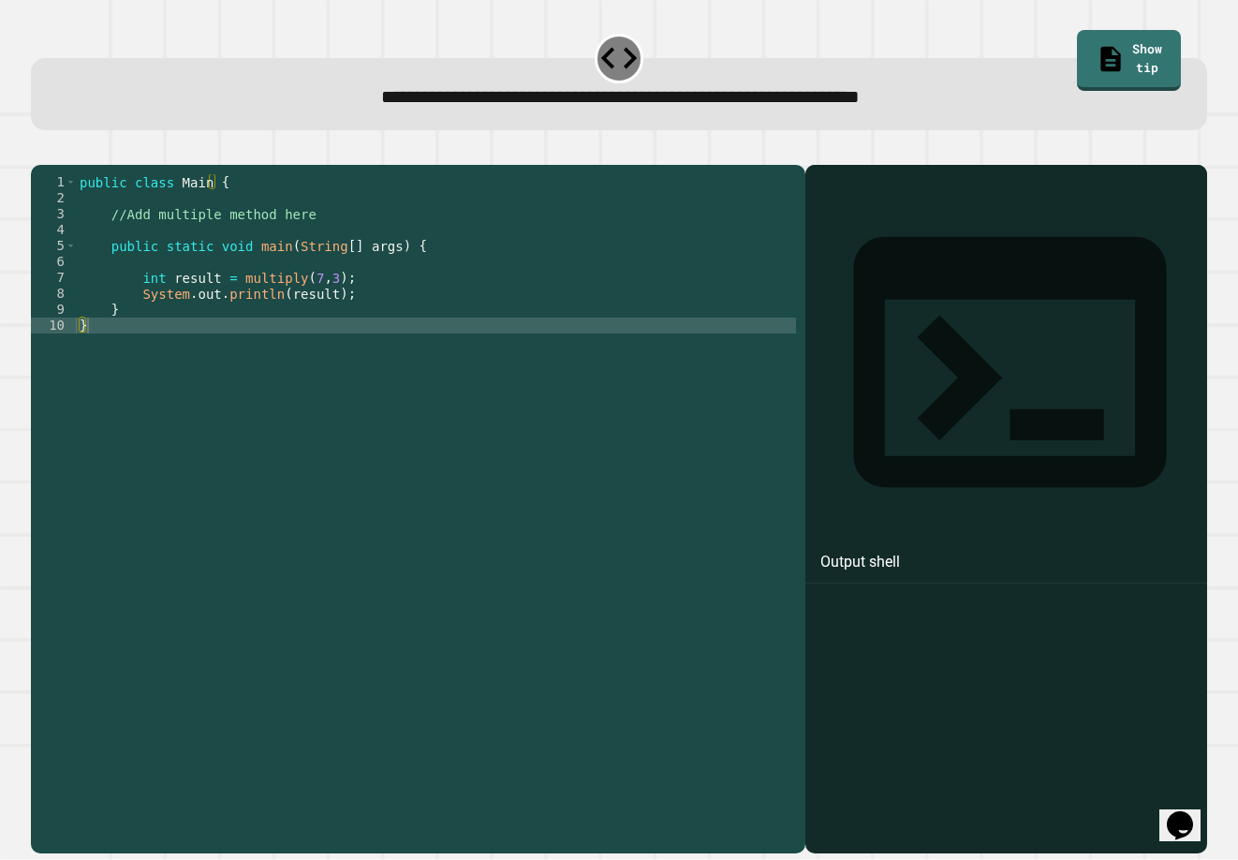
click at [392, 219] on div "public class Main { //Add multiple method here public static void main ( String…" at bounding box center [436, 492] width 720 height 637
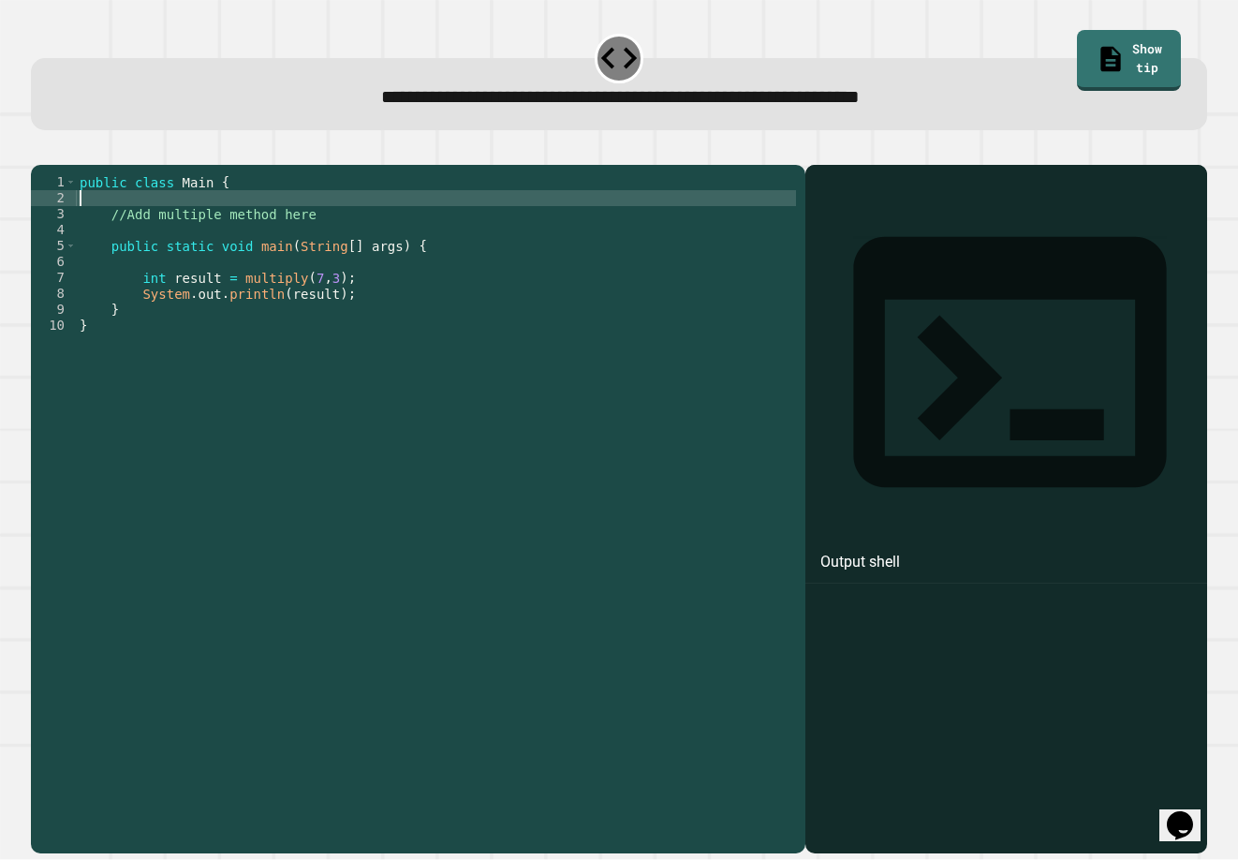
click at [386, 274] on div "public class Main { //Add multiple method here public static void main ( String…" at bounding box center [436, 492] width 720 height 637
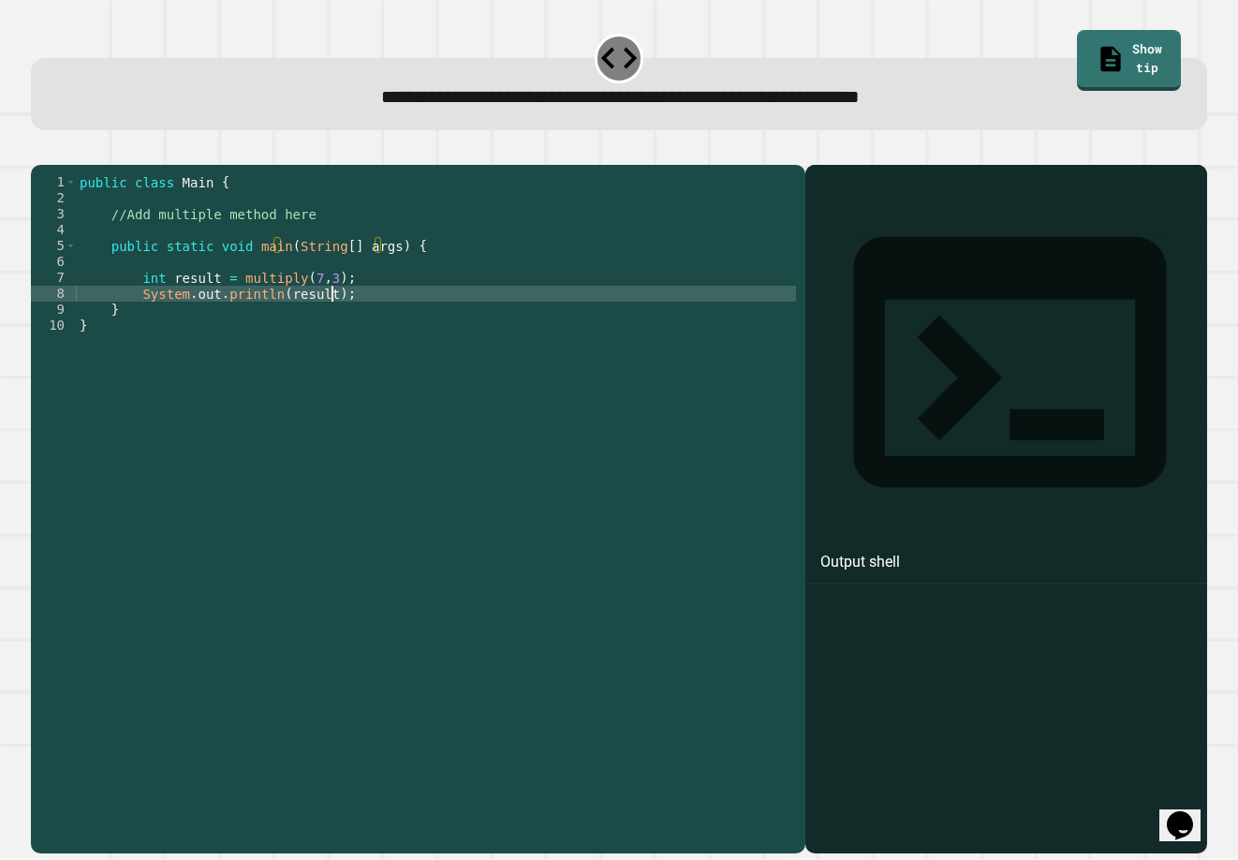
click at [386, 320] on div "public class Main { //Add multiple method here public static void main ( String…" at bounding box center [436, 492] width 720 height 637
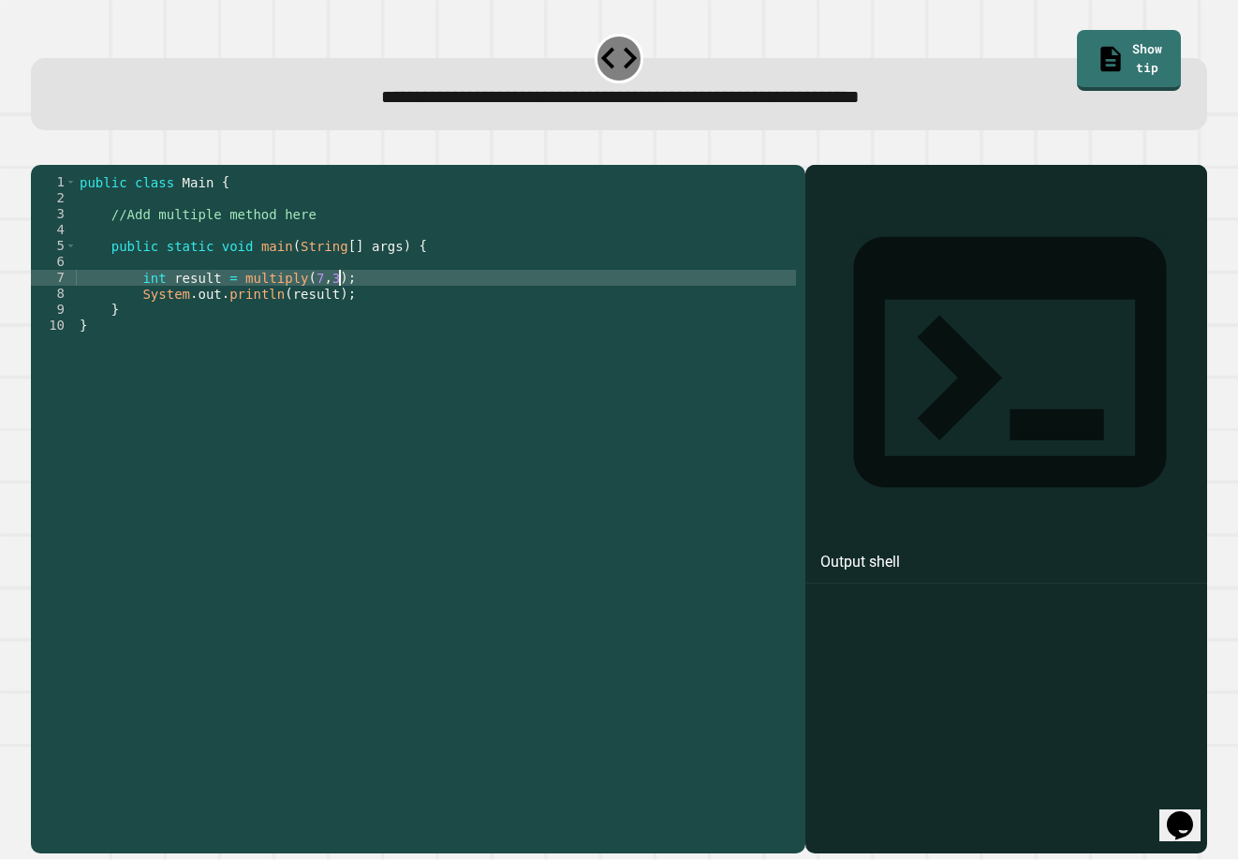
click at [393, 311] on div "public class Main { //Add multiple method here public static void main ( String…" at bounding box center [436, 492] width 720 height 637
click at [396, 319] on div "public class Main { //Add multiple method here public static void main ( String…" at bounding box center [436, 492] width 720 height 637
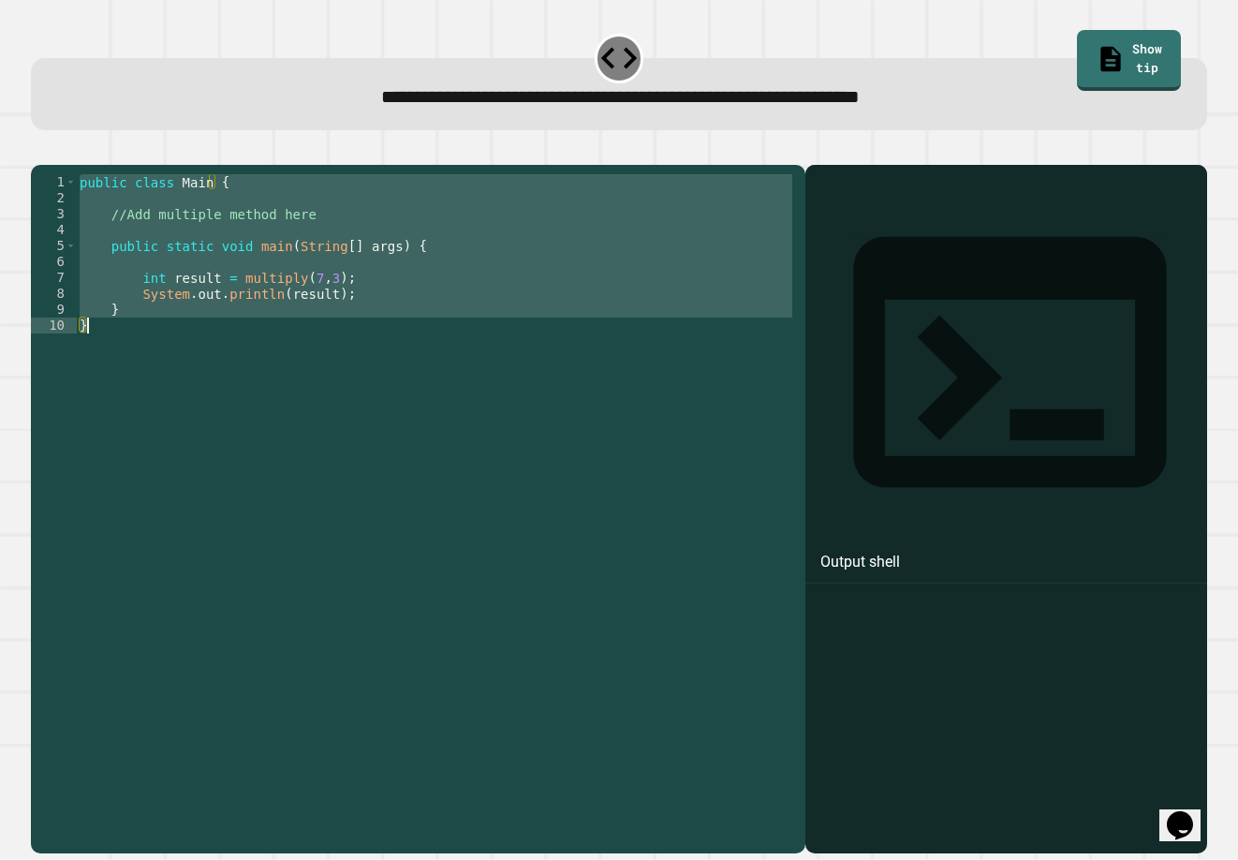
drag, startPoint x: 79, startPoint y: 213, endPoint x: 239, endPoint y: 354, distance: 213.7
click at [239, 354] on div "public class Main { //Add multiple method here public static void main ( String…" at bounding box center [436, 492] width 720 height 637
click at [333, 339] on div "public class Main { //Add multiple method here public static void main ( String…" at bounding box center [436, 476] width 720 height 605
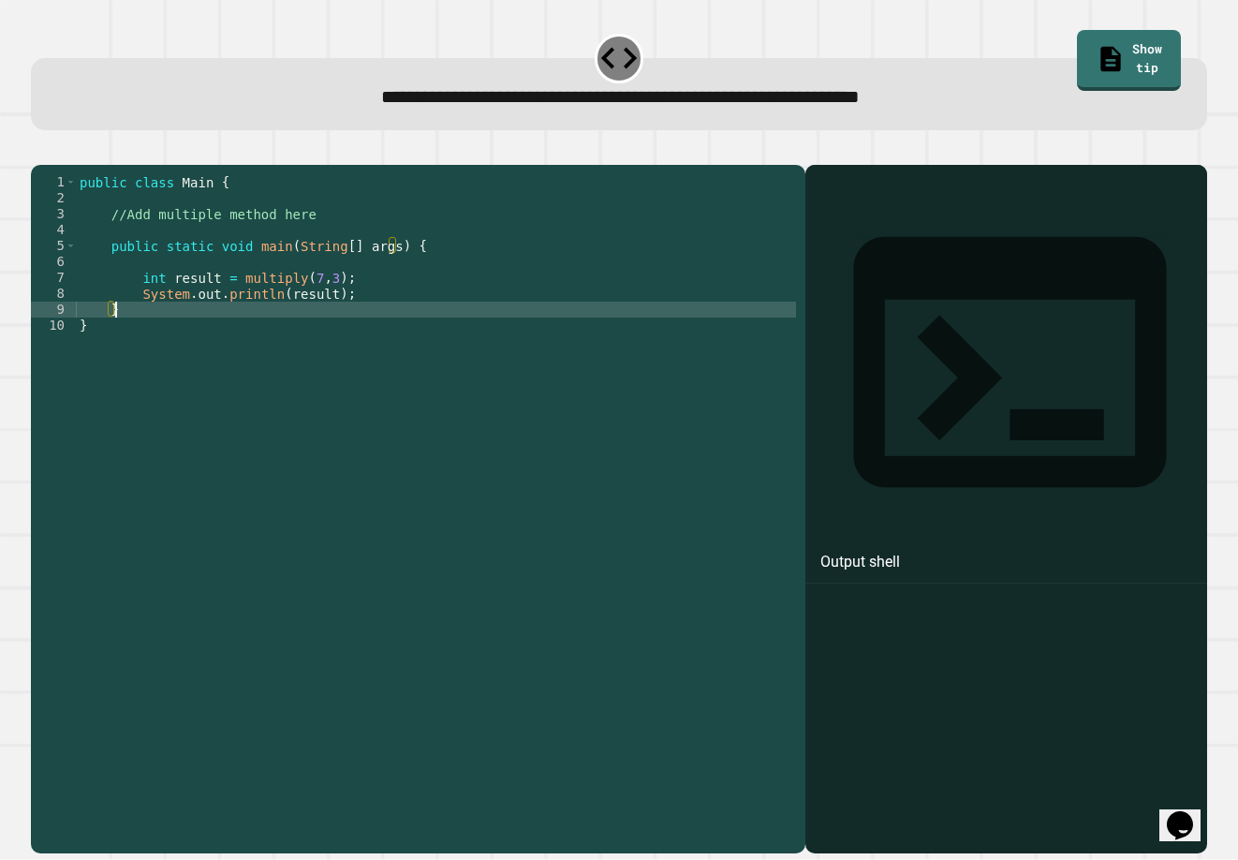
click at [350, 322] on div "public class Main { //Add multiple method here public static void main ( String…" at bounding box center [436, 492] width 720 height 637
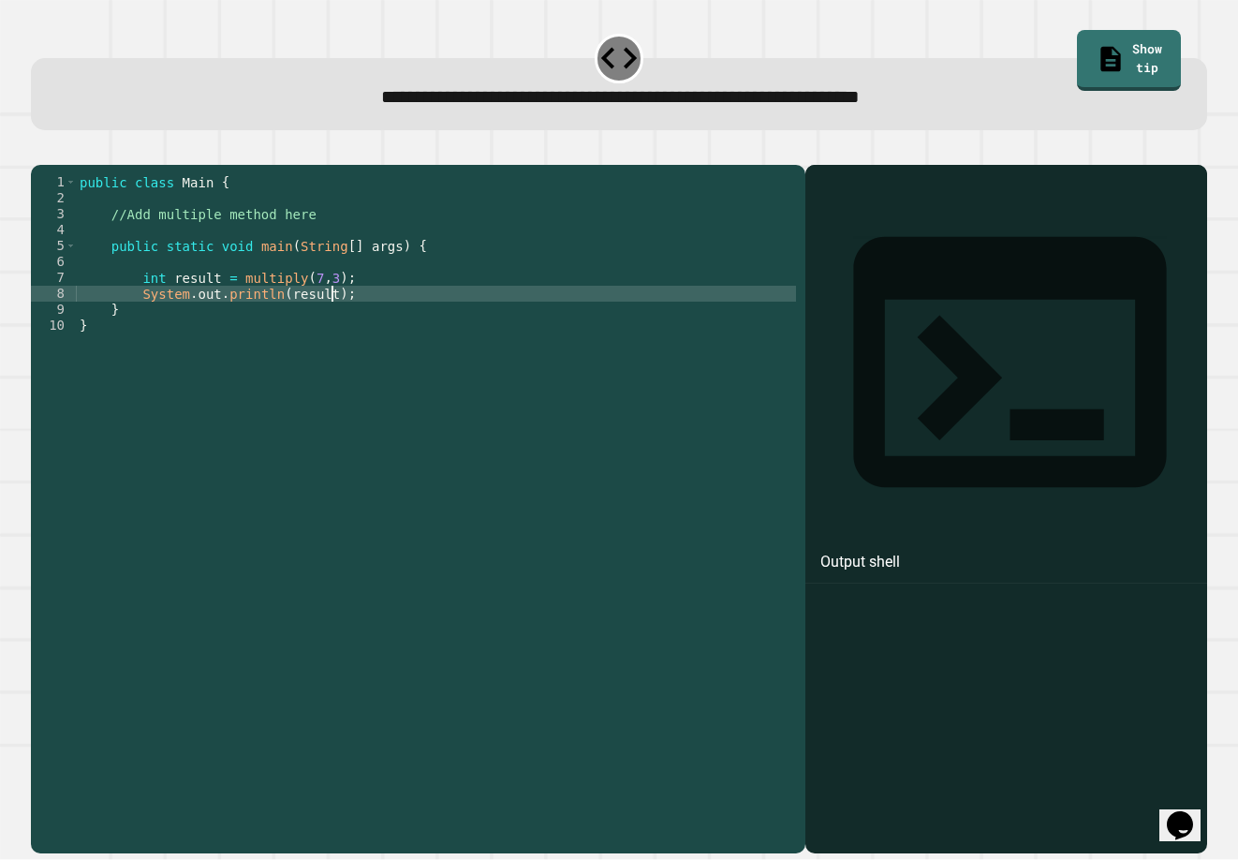
click at [256, 309] on div "public class Main { //Add multiple method here public static void main ( String…" at bounding box center [436, 492] width 720 height 637
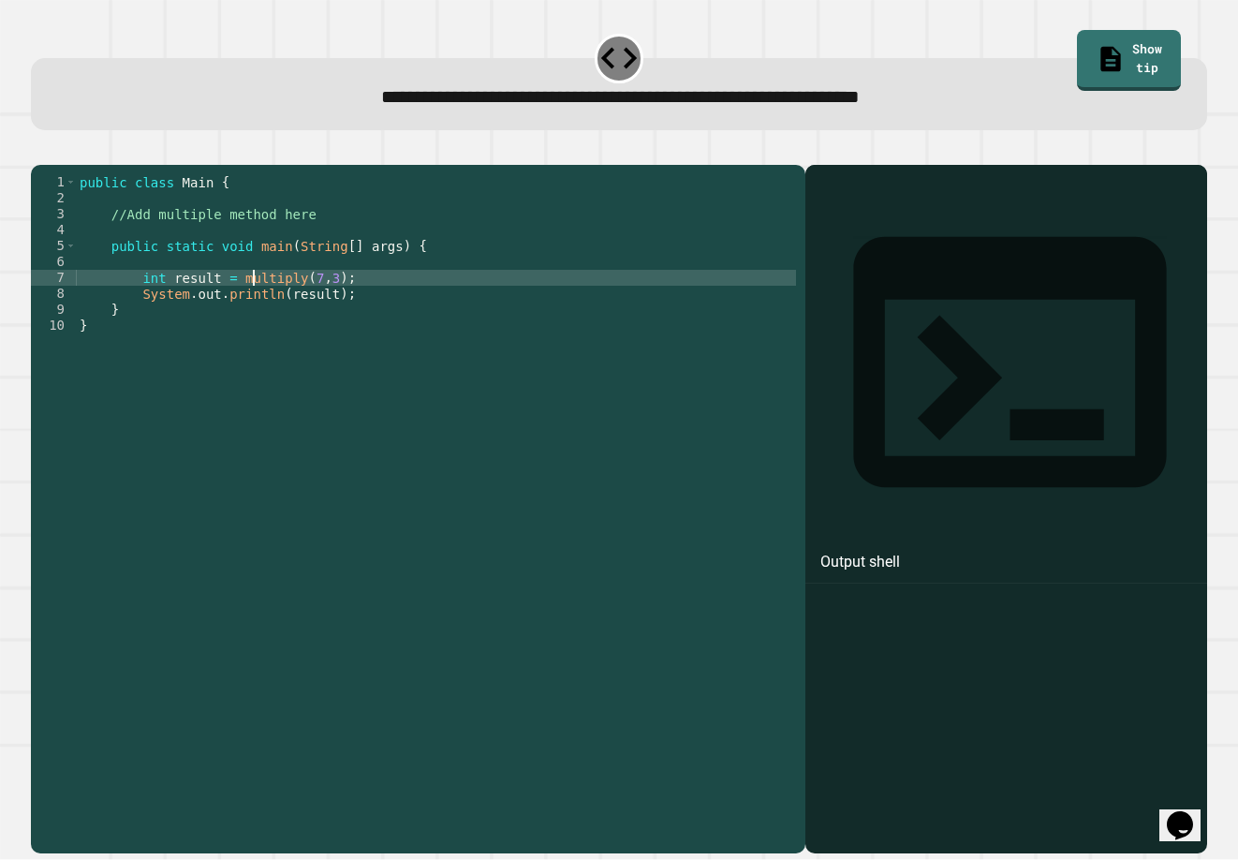
click at [243, 317] on div "public class Main { //Add multiple method here public static void main ( String…" at bounding box center [436, 492] width 720 height 637
click at [258, 297] on div "public class Main { //Add multiple method here public static void main ( String…" at bounding box center [436, 492] width 720 height 637
click at [496, 318] on div "public class Main { //Add multiple method here public static void main ( String…" at bounding box center [436, 492] width 720 height 637
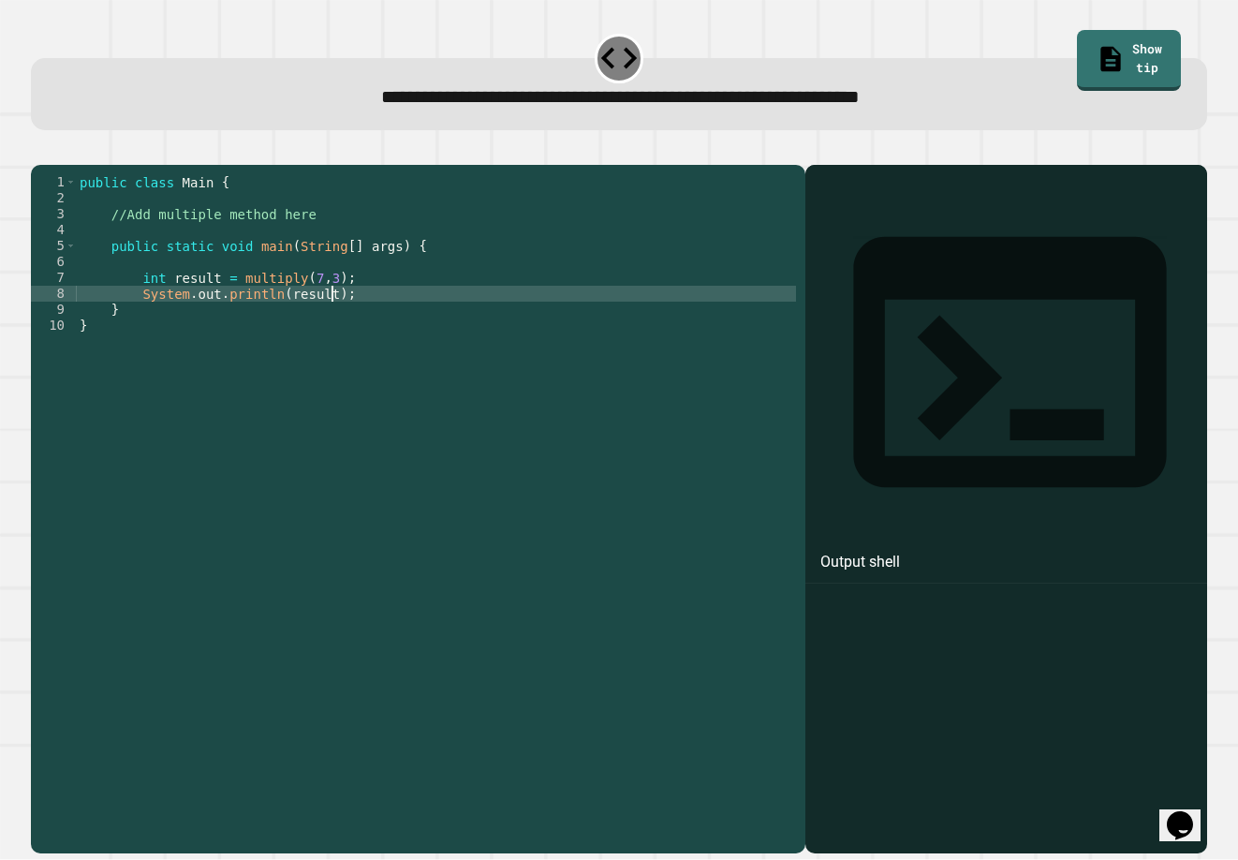
click at [358, 316] on div "public class Main { //Add multiple method here public static void main ( String…" at bounding box center [436, 492] width 720 height 637
click at [357, 317] on div "public class Main { //Add multiple method here public static void main ( String…" at bounding box center [436, 492] width 720 height 637
type textarea "**********"
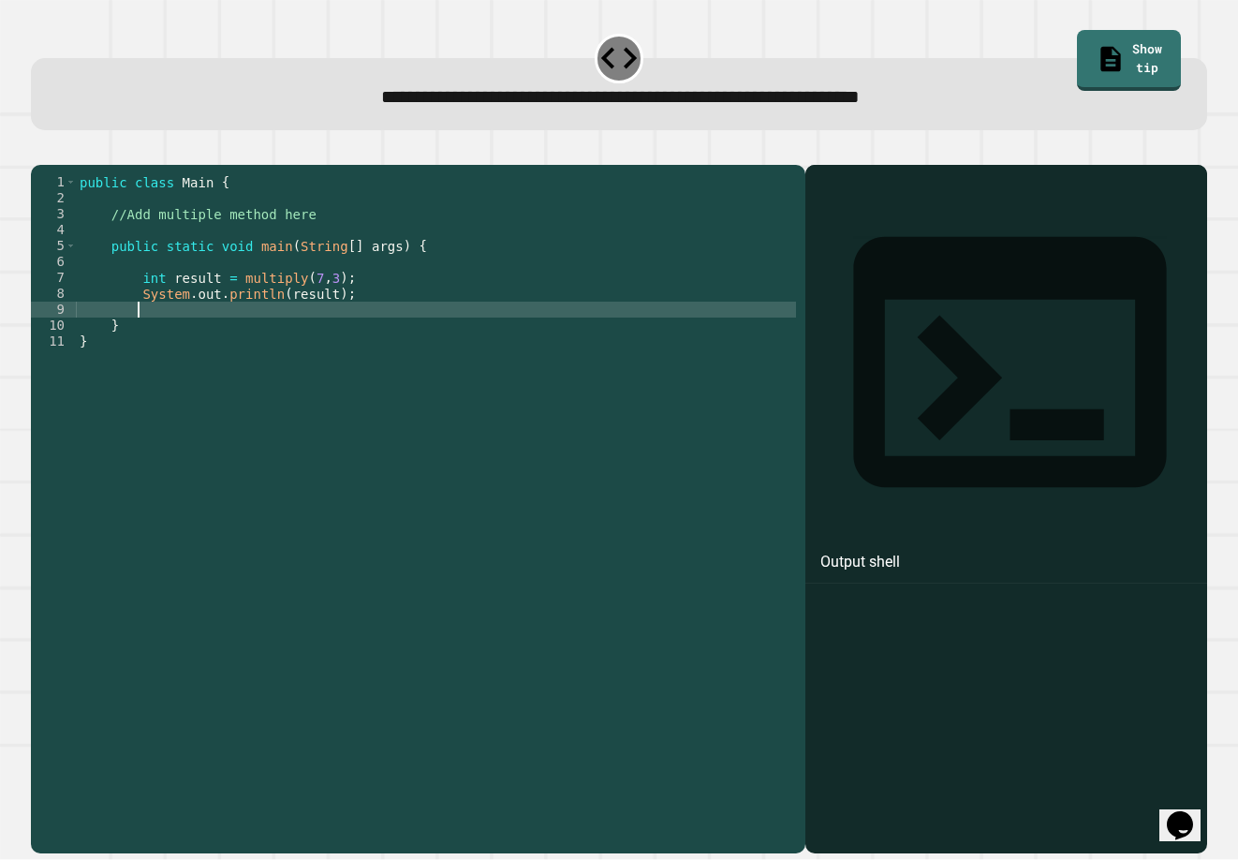
click at [261, 274] on div "public class Main { //Add multiple method here public static void main ( String…" at bounding box center [436, 492] width 720 height 637
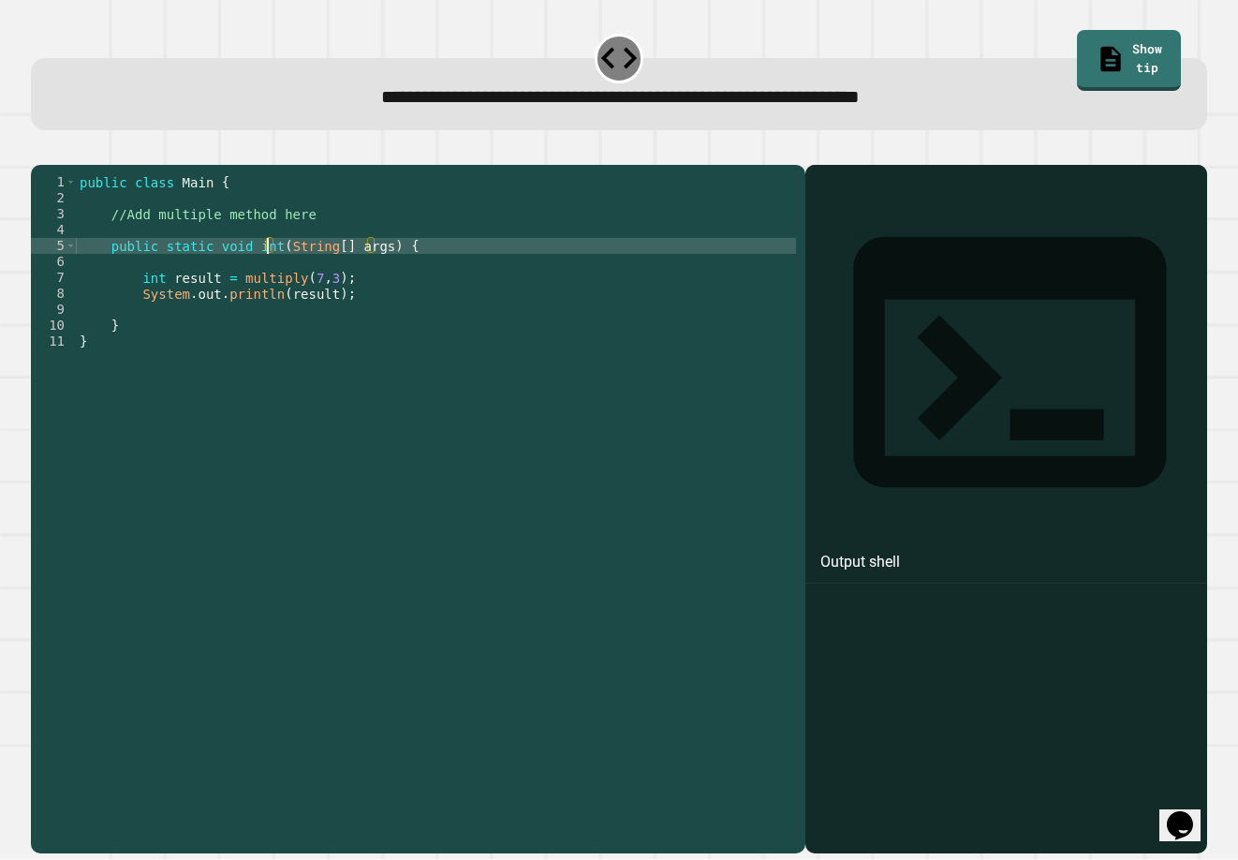
scroll to position [0, 14]
click at [40, 150] on button "button" at bounding box center [40, 150] width 0 height 0
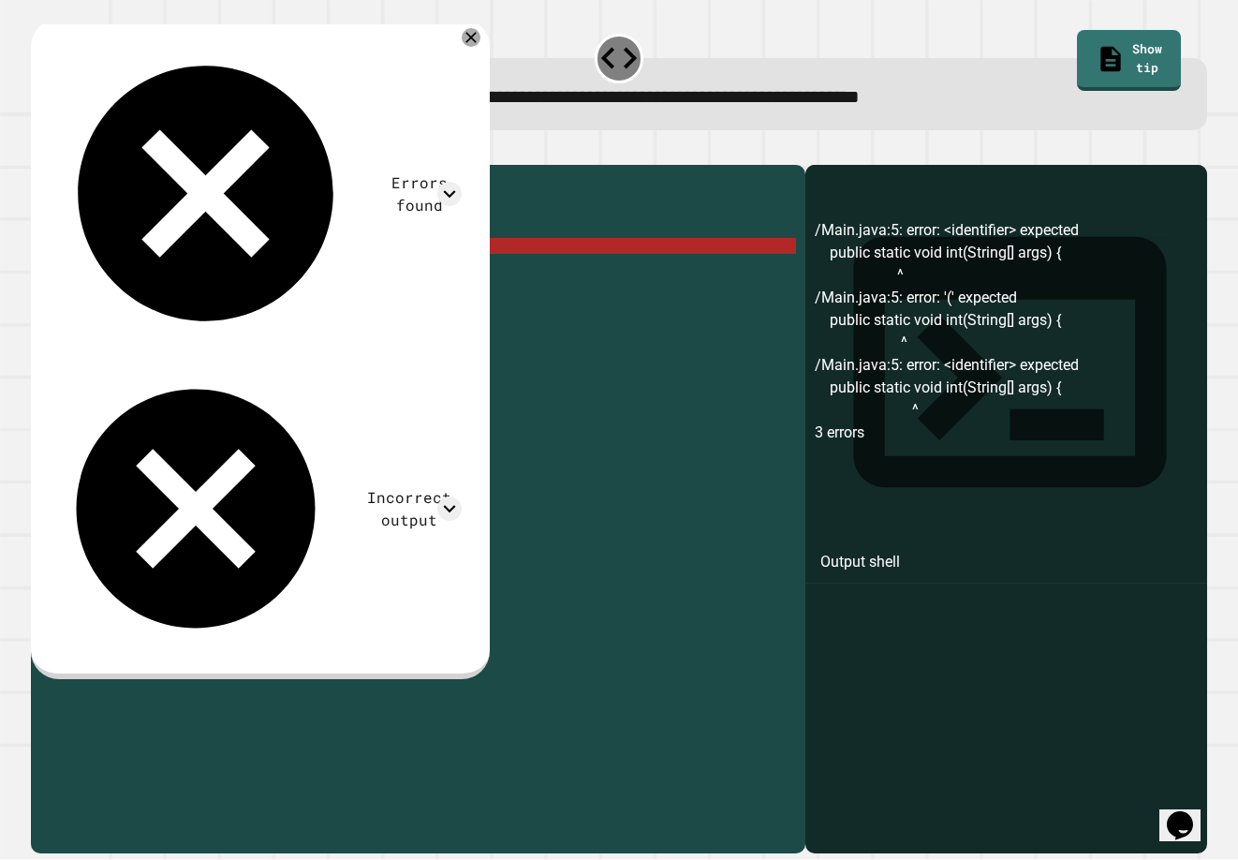
click at [224, 280] on div "public class Main { //Add multiple method here public static void int ( String …" at bounding box center [436, 492] width 720 height 637
click at [226, 272] on div "public class Main { //Add multiple method here public static void int ( String …" at bounding box center [436, 476] width 720 height 605
click at [226, 272] on div "public class Main { //Add multiple method here public static void int ( String …" at bounding box center [436, 492] width 720 height 637
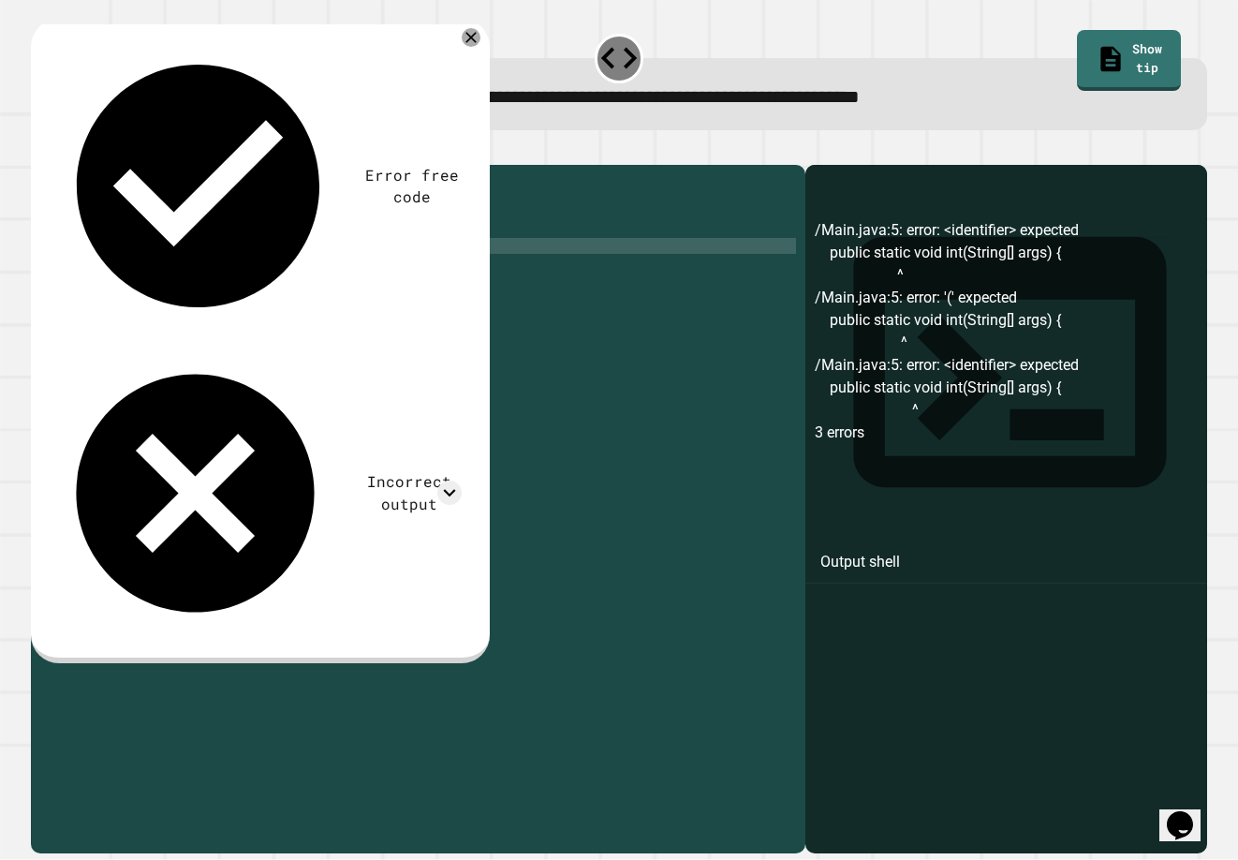
click at [221, 274] on div "public class Main { //Add multiple method here public static int ( String [ ] a…" at bounding box center [436, 492] width 720 height 637
click at [214, 274] on div "public class Main { //Add multiple method here public static int ( String [ ] a…" at bounding box center [436, 492] width 720 height 637
type textarea "**********"
click at [83, 163] on div at bounding box center [619, 153] width 1176 height 22
click at [40, 150] on icon "button" at bounding box center [40, 150] width 0 height 0
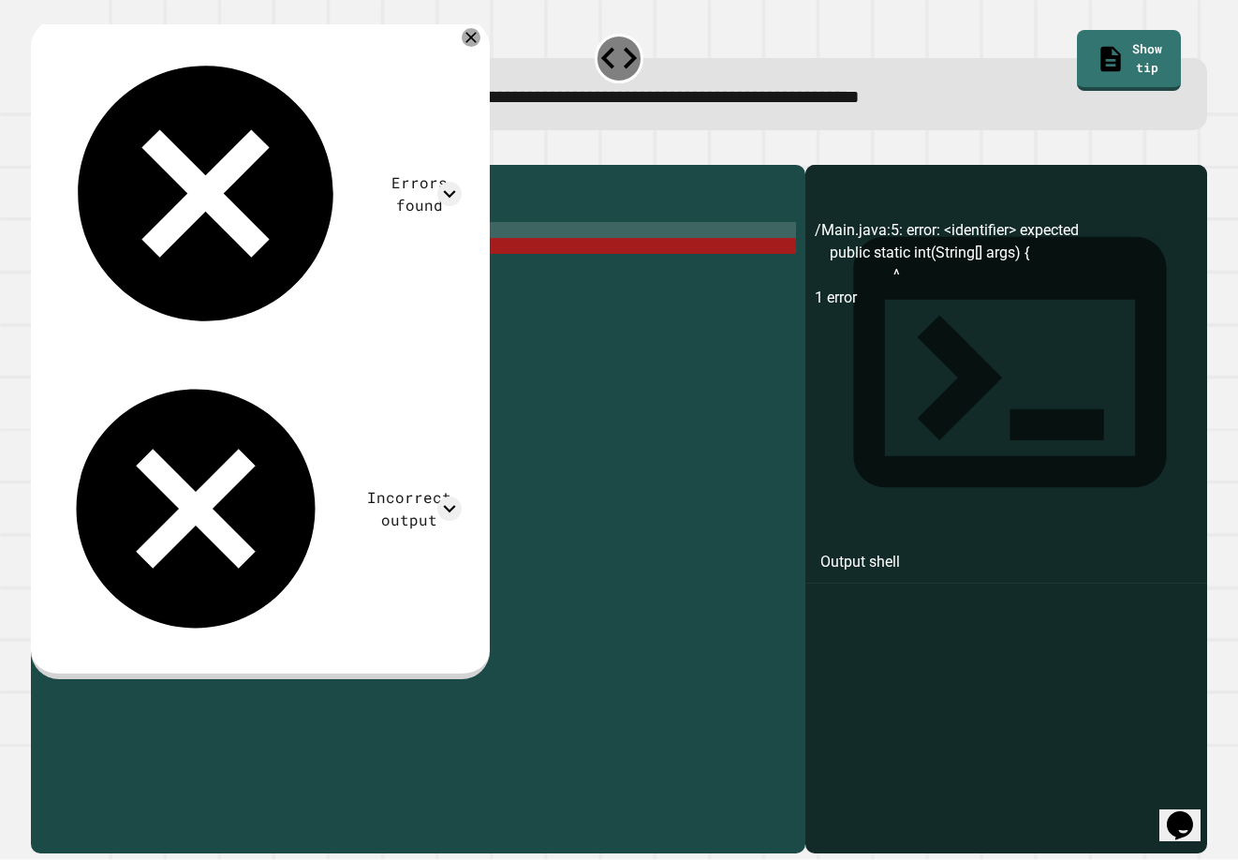
click at [186, 250] on div "public class Main { //Add multiple method here public static int ( String [ ] a…" at bounding box center [436, 492] width 720 height 637
click at [200, 239] on div "public class Main { //Add multiple method here public static int ( String [ ] a…" at bounding box center [436, 492] width 720 height 637
click at [200, 286] on div "public class Main { //Add multiple method here public static int ( String [ ] a…" at bounding box center [436, 492] width 720 height 637
click at [482, 42] on icon at bounding box center [471, 37] width 22 height 22
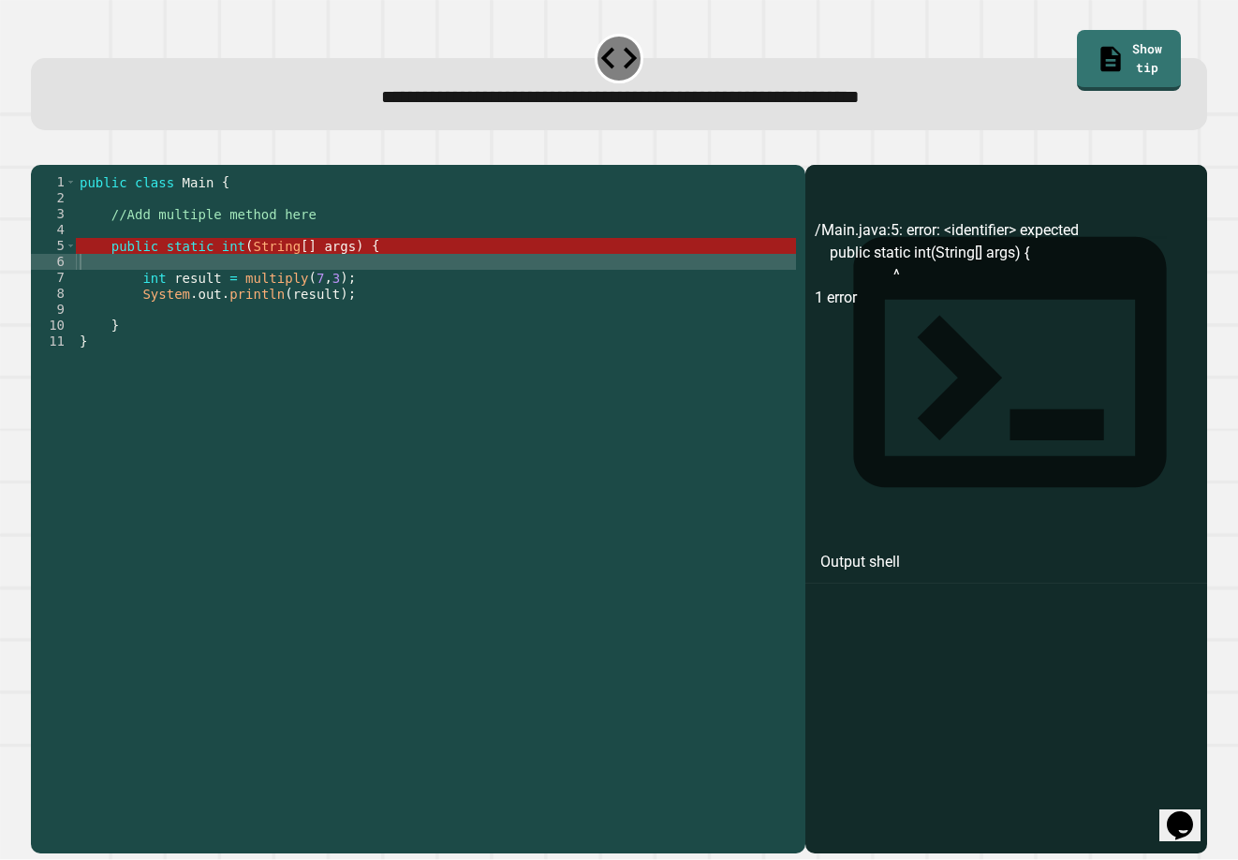
click at [40, 150] on icon "button" at bounding box center [40, 150] width 0 height 0
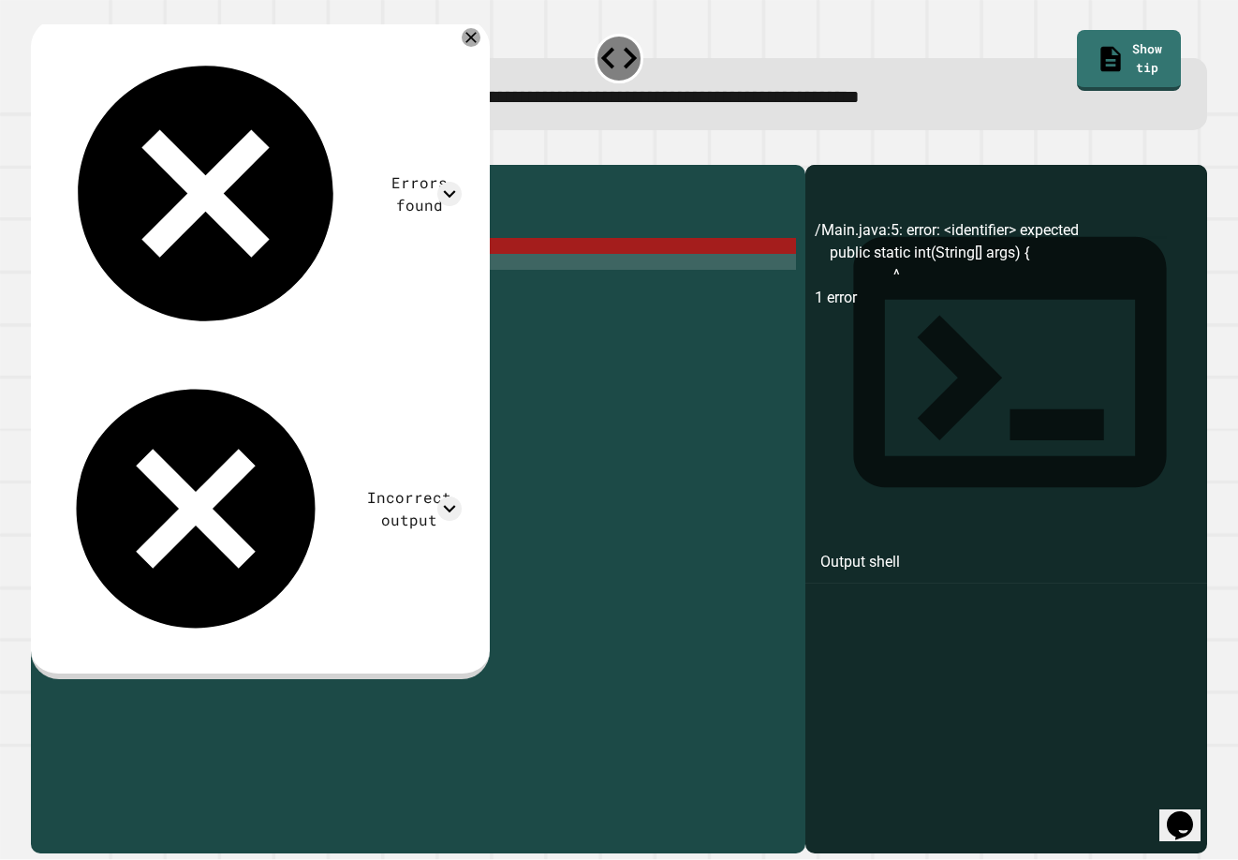
click at [259, 282] on div "public class Main { //Add multiple method here public static int ( String [ ] a…" at bounding box center [436, 492] width 720 height 637
click at [365, 275] on div "public class Main { //Add multiple method here public static int ( String [ ] a…" at bounding box center [436, 492] width 720 height 637
click at [246, 324] on div "public class Main { //Add multiple method here public static int ( String [ ] a…" at bounding box center [436, 492] width 720 height 637
click at [254, 301] on div "public class Main { //Add multiple method here public static int ( String [ ] a…" at bounding box center [436, 492] width 720 height 637
click at [297, 299] on div "public class Main { //Add multiple method here public static int ( String [ ] a…" at bounding box center [436, 492] width 720 height 637
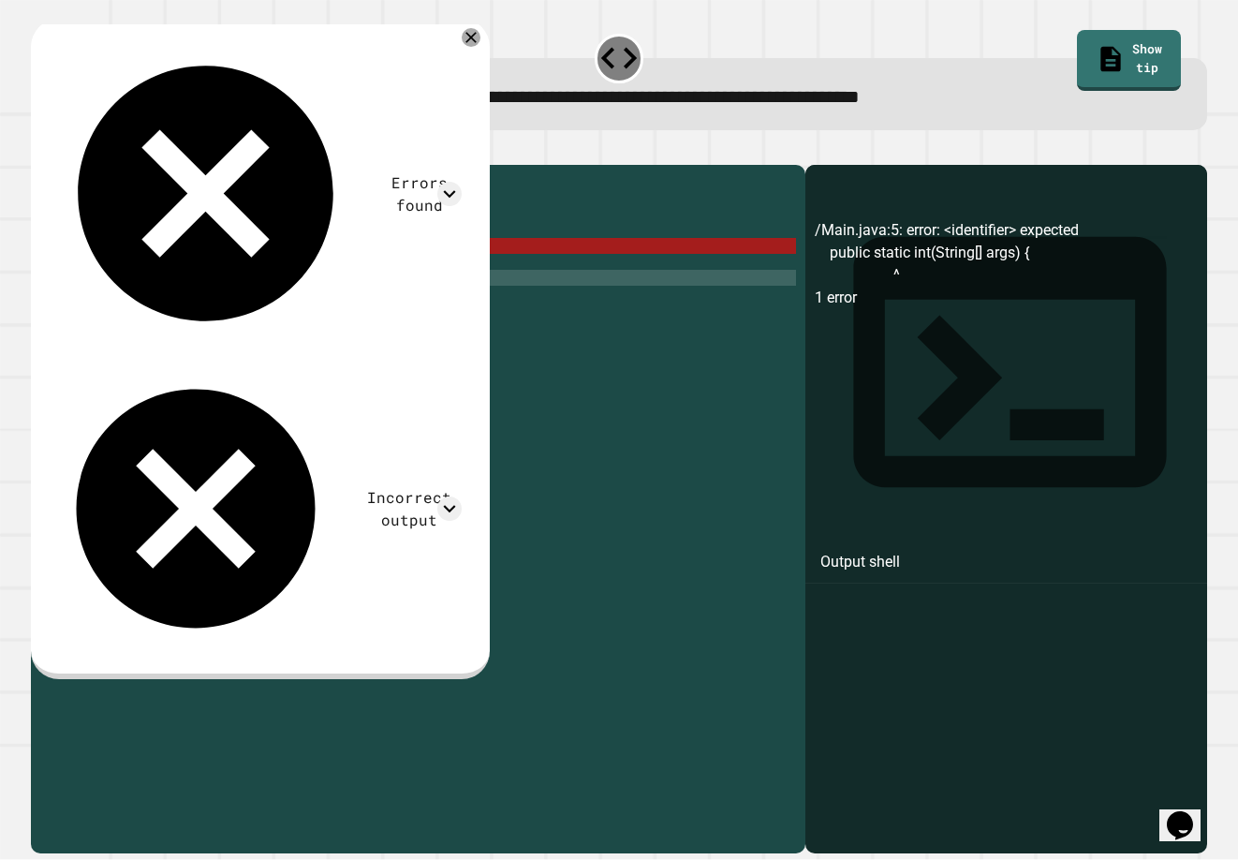
click at [303, 302] on div "public class Main { //Add multiple method here public static int ( String [ ] a…" at bounding box center [436, 492] width 720 height 637
click at [344, 300] on div "public class Main { //Add multiple method here public static int ( String [ ] a…" at bounding box center [436, 492] width 720 height 637
click at [347, 320] on div "public class Main { //Add multiple method here public static int ( String [ ] a…" at bounding box center [436, 492] width 720 height 637
click at [40, 150] on button "button" at bounding box center [40, 150] width 0 height 0
click at [482, 39] on icon at bounding box center [471, 37] width 22 height 22
